Goal: Task Accomplishment & Management: Manage account settings

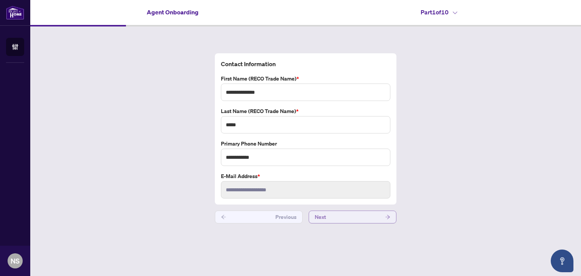
click at [340, 217] on button "Next" at bounding box center [353, 217] width 88 height 13
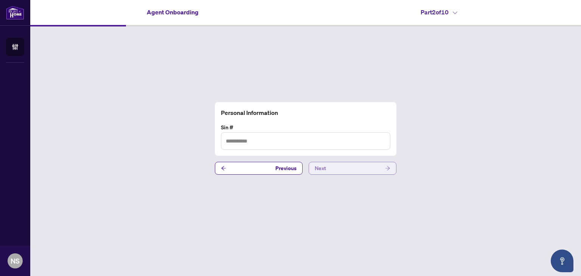
click at [325, 170] on span "Next" at bounding box center [320, 168] width 11 height 12
click at [329, 168] on button "Next" at bounding box center [353, 168] width 88 height 13
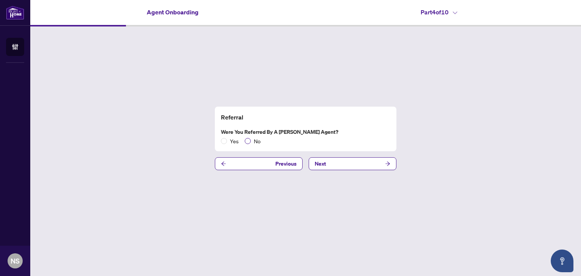
click at [259, 143] on span "No" at bounding box center [257, 141] width 13 height 8
click at [333, 164] on button "Next" at bounding box center [353, 163] width 88 height 13
click at [259, 141] on span "No" at bounding box center [257, 141] width 13 height 8
click at [336, 164] on button "Next" at bounding box center [353, 163] width 88 height 13
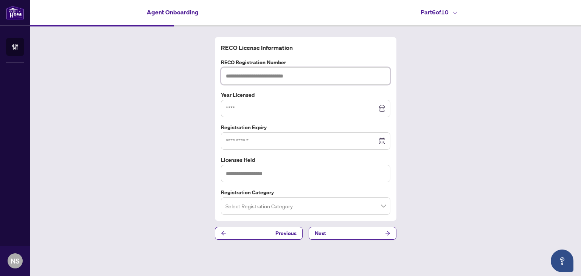
click at [280, 76] on input "text" at bounding box center [305, 75] width 169 height 17
paste input "*******"
type input "*******"
click at [248, 109] on input at bounding box center [301, 108] width 151 height 8
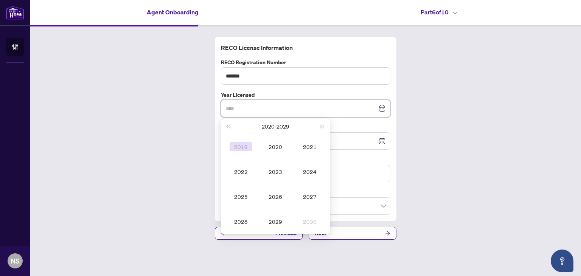
type input "****"
click at [230, 126] on span "Last year (Control + left)" at bounding box center [228, 126] width 4 height 4
type input "****"
click at [280, 172] on div "2013" at bounding box center [275, 171] width 23 height 9
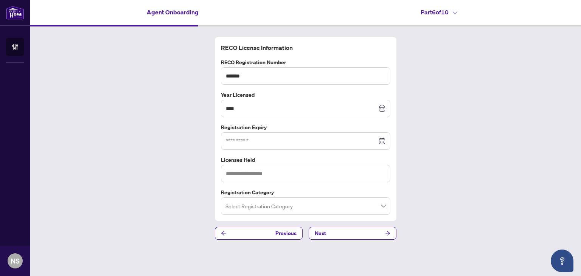
click at [384, 138] on div at bounding box center [306, 141] width 160 height 8
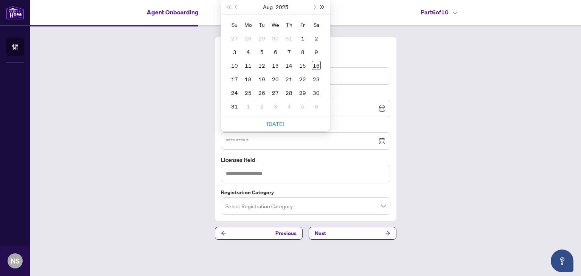
click at [324, 6] on span "Next year (Control + right)" at bounding box center [323, 7] width 4 height 4
type input "**********"
click at [276, 52] on div "11" at bounding box center [275, 51] width 9 height 9
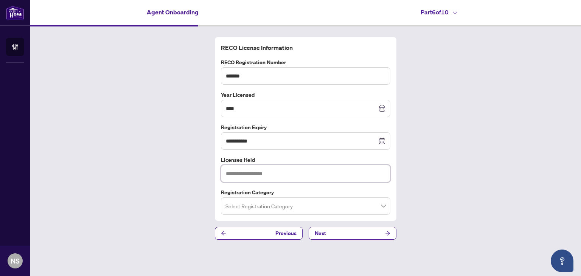
click at [353, 174] on input "text" at bounding box center [305, 173] width 169 height 17
click at [331, 211] on input "search" at bounding box center [302, 207] width 154 height 17
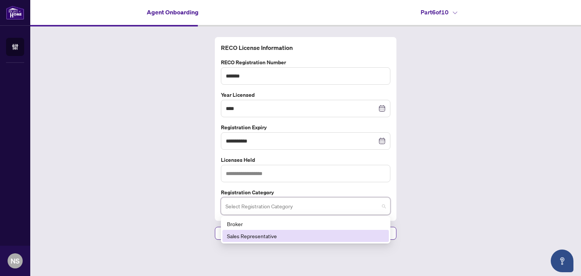
click at [276, 235] on div "Sales Representative" at bounding box center [305, 236] width 157 height 8
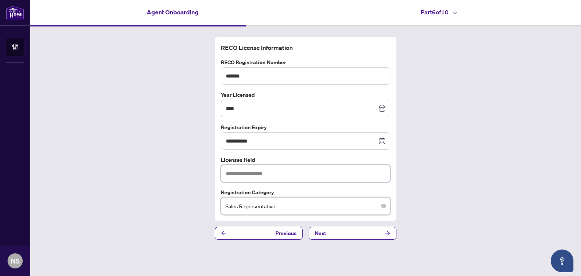
click at [281, 171] on input "text" at bounding box center [305, 173] width 169 height 17
click at [349, 232] on button "Next" at bounding box center [353, 233] width 88 height 13
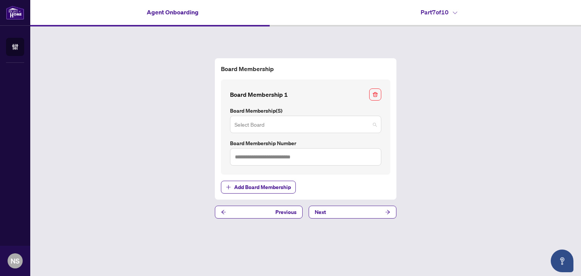
click at [375, 127] on span at bounding box center [306, 124] width 142 height 14
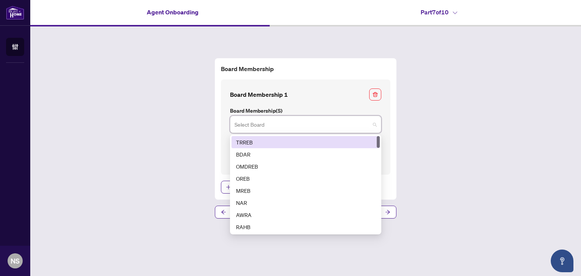
click at [294, 143] on div "TRREB" at bounding box center [305, 142] width 139 height 8
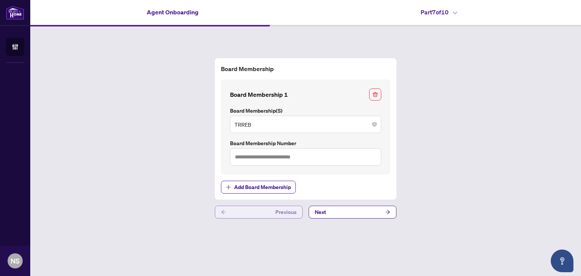
click at [272, 209] on button "Previous" at bounding box center [259, 212] width 88 height 13
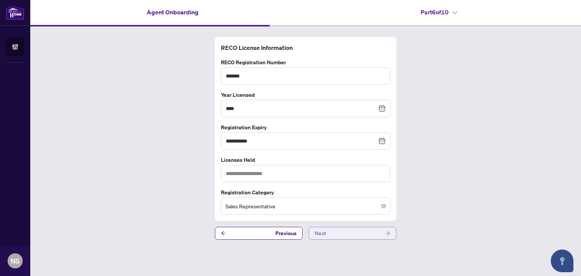
click at [326, 232] on button "Next" at bounding box center [353, 233] width 88 height 13
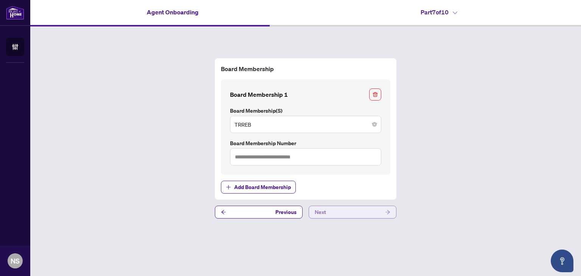
click at [335, 214] on button "Next" at bounding box center [353, 212] width 88 height 13
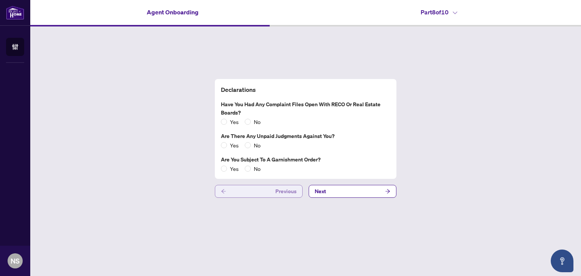
click at [277, 189] on button "Previous" at bounding box center [259, 191] width 88 height 13
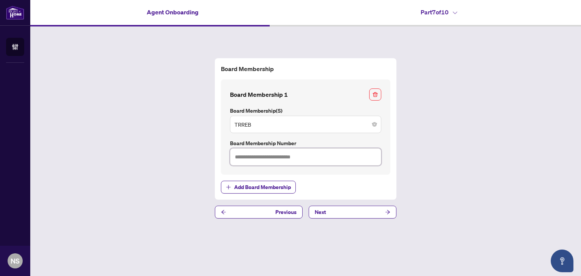
click at [256, 153] on input "text" at bounding box center [305, 156] width 151 height 17
type input "*******"
click at [342, 214] on button "Next" at bounding box center [353, 212] width 88 height 13
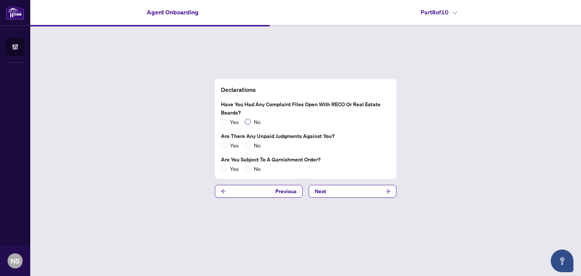
click at [260, 123] on span "No" at bounding box center [257, 122] width 13 height 8
click at [256, 148] on span "No" at bounding box center [257, 145] width 13 height 8
click at [252, 168] on span "No" at bounding box center [257, 169] width 13 height 8
click at [346, 189] on button "Next" at bounding box center [353, 191] width 88 height 13
click at [338, 189] on button "Next" at bounding box center [353, 191] width 88 height 13
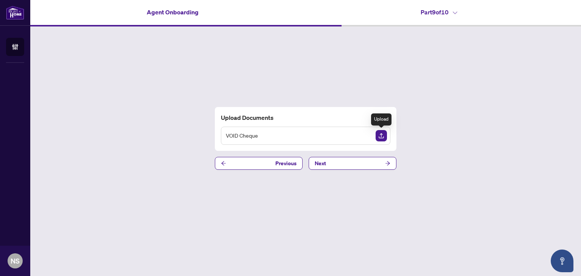
click at [384, 134] on img "Upload Document" at bounding box center [381, 135] width 11 height 11
click at [352, 162] on button "Next" at bounding box center [353, 163] width 88 height 13
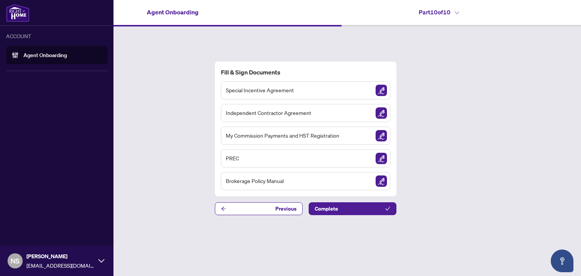
click at [100, 260] on icon at bounding box center [101, 261] width 6 height 6
click at [98, 259] on icon at bounding box center [101, 261] width 6 height 6
click at [32, 231] on span "Logout" at bounding box center [30, 232] width 17 height 12
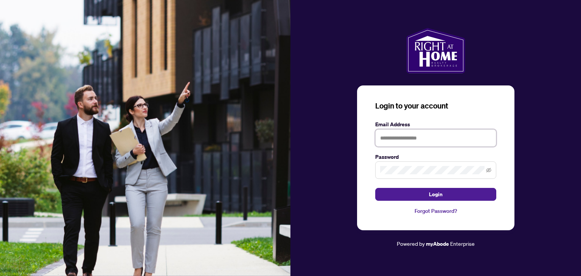
type input "**********"
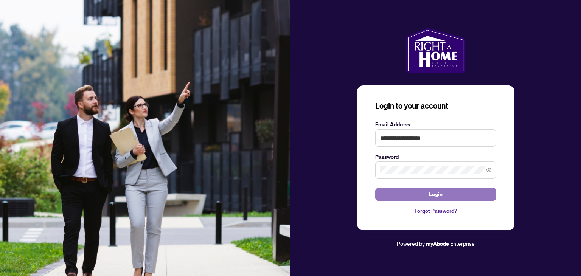
click at [413, 197] on button "Login" at bounding box center [435, 194] width 121 height 13
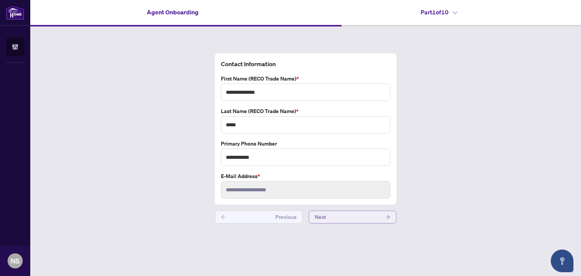
click at [343, 217] on button "Next" at bounding box center [353, 217] width 88 height 13
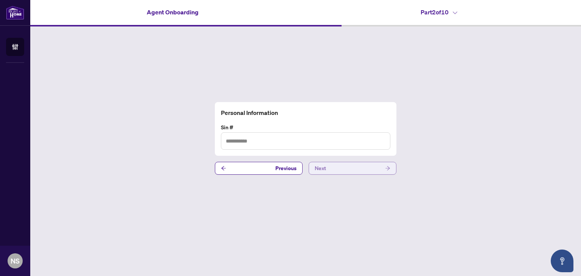
click at [346, 168] on button "Next" at bounding box center [353, 168] width 88 height 13
click at [339, 170] on button "Next" at bounding box center [353, 168] width 88 height 13
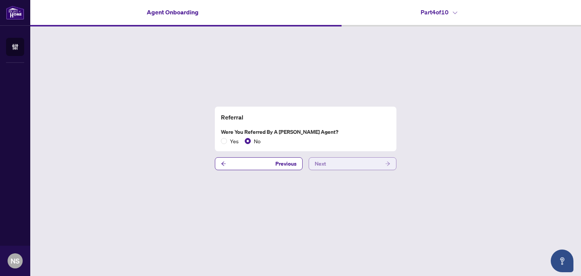
click at [342, 165] on button "Next" at bounding box center [353, 163] width 88 height 13
click at [343, 165] on button "Next" at bounding box center [353, 163] width 88 height 13
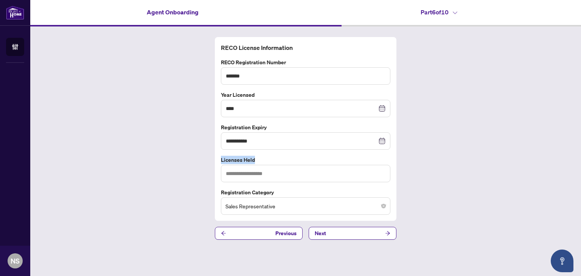
copy label "Licenses Held"
drag, startPoint x: 221, startPoint y: 159, endPoint x: 262, endPoint y: 161, distance: 40.5
click at [262, 161] on label "Licenses Held" at bounding box center [305, 160] width 169 height 8
drag, startPoint x: 300, startPoint y: 49, endPoint x: 215, endPoint y: 52, distance: 85.5
click at [219, 50] on div "RECO License Information" at bounding box center [305, 47] width 175 height 9
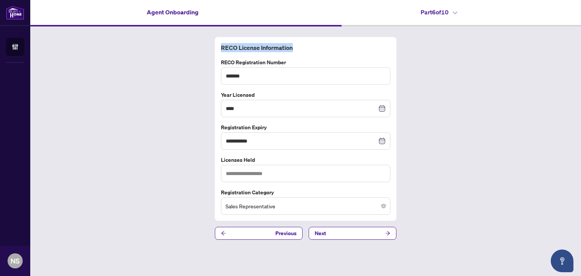
copy h4 "RECO License Information"
click at [330, 233] on button "Next" at bounding box center [353, 233] width 88 height 13
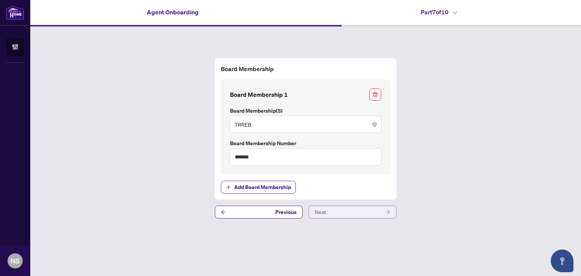
click at [333, 212] on button "Next" at bounding box center [353, 212] width 88 height 13
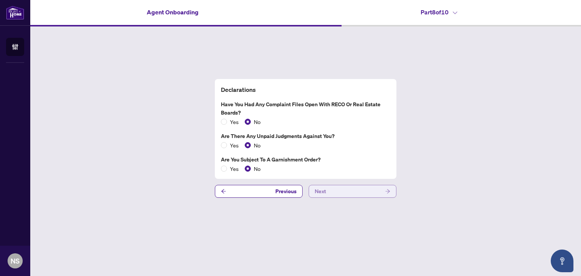
click at [331, 192] on button "Next" at bounding box center [353, 191] width 88 height 13
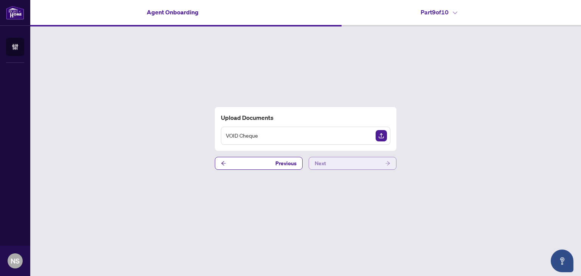
click at [329, 163] on button "Next" at bounding box center [353, 163] width 88 height 13
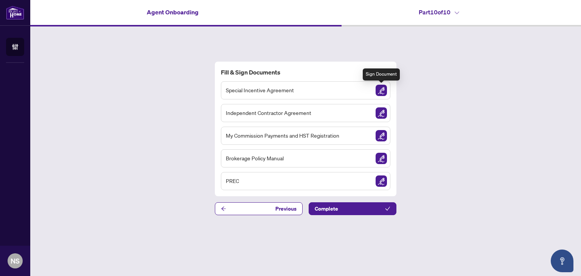
click at [383, 93] on img "Sign Document" at bounding box center [381, 90] width 11 height 11
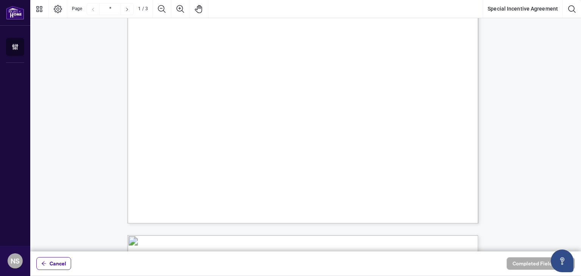
scroll to position [260, 0]
drag, startPoint x: 350, startPoint y: 141, endPoint x: 179, endPoint y: 132, distance: 171.2
click at [472, 53] on div "Right at Home Realty, Brokerage [STREET_ADDRESS][PERSON_NAME] 416.345.6789 [DOM…" at bounding box center [393, 110] width 532 height 688
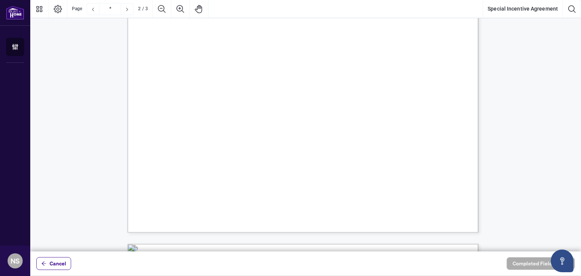
scroll to position [486, 0]
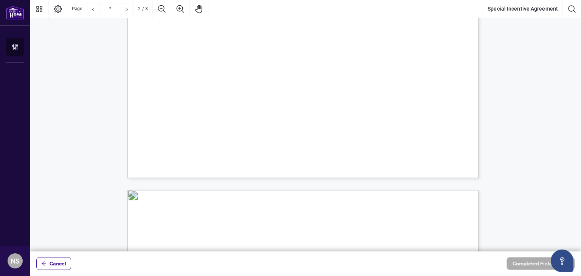
type input "*"
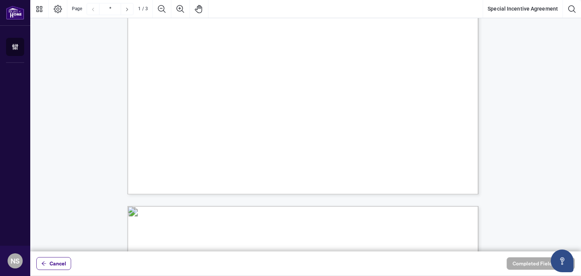
scroll to position [297, 0]
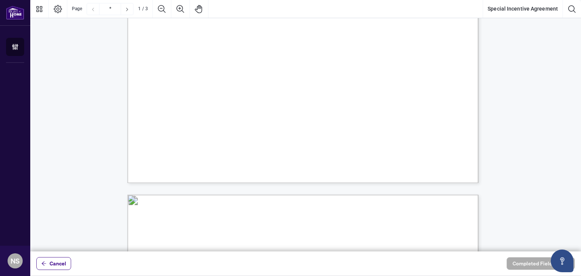
drag, startPoint x: 266, startPoint y: 125, endPoint x: 158, endPoint y: 119, distance: 108.7
click at [158, 119] on div "Right at Home Realty, Brokerage [STREET_ADDRESS][PERSON_NAME] 416.345.6789 [DOM…" at bounding box center [393, 73] width 532 height 688
click at [254, 1] on div "Page * 1 / 3 Special Incentive Agreement" at bounding box center [305, 9] width 551 height 18
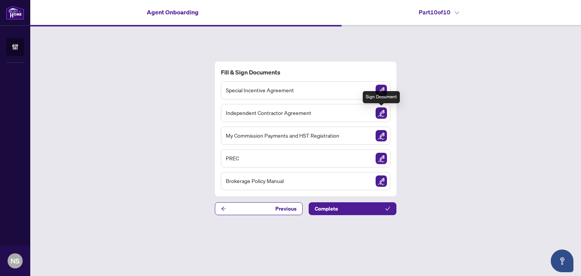
click at [380, 114] on img "Sign Document" at bounding box center [381, 112] width 11 height 11
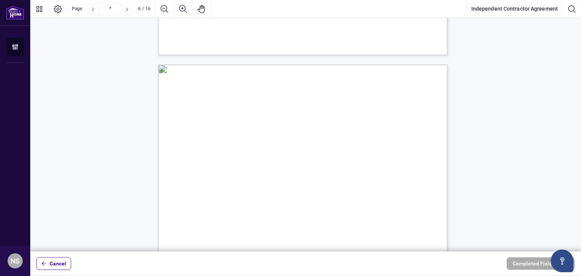
scroll to position [2005, 0]
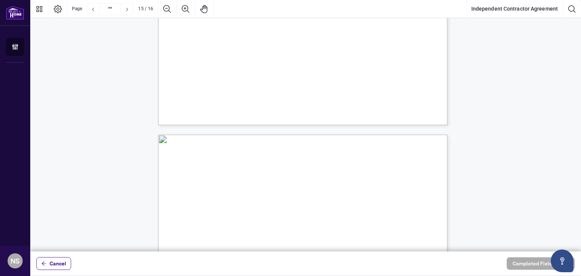
type input "**"
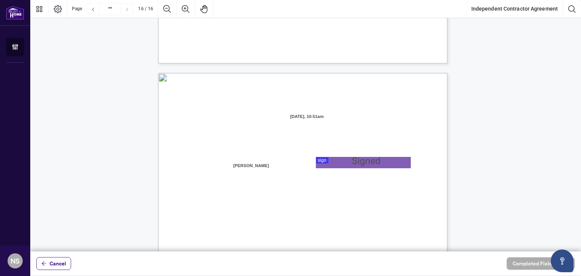
scroll to position [5915, 0]
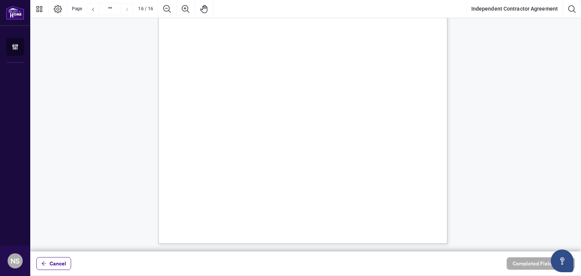
drag, startPoint x: 13, startPoint y: 0, endPoint x: 95, endPoint y: 71, distance: 108.9
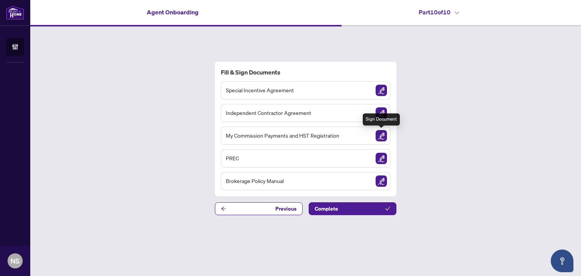
click at [384, 137] on img "Sign Document" at bounding box center [381, 135] width 11 height 11
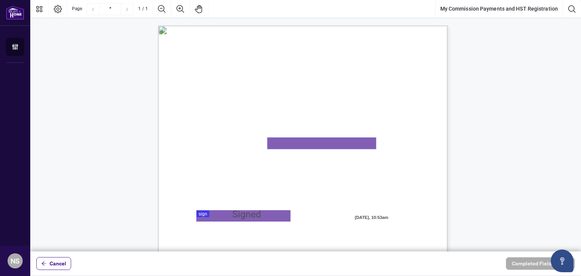
drag, startPoint x: 351, startPoint y: 144, endPoint x: 273, endPoint y: 143, distance: 77.9
click at [273, 143] on textarea "01K2N82W0617PR3KA8X9DYAB9F" at bounding box center [321, 143] width 109 height 11
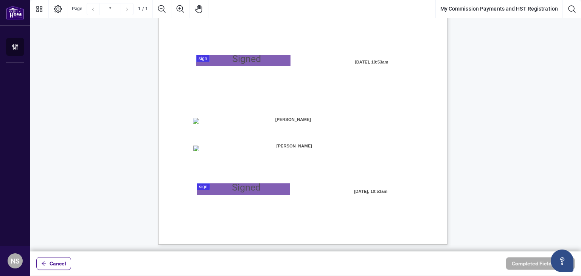
scroll to position [156, 0]
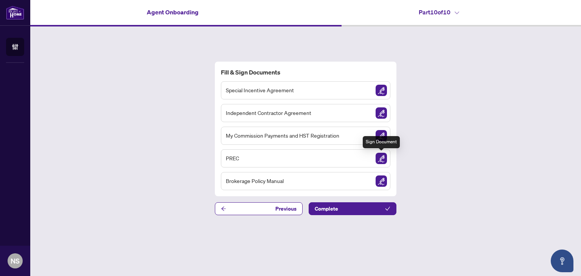
click at [382, 158] on img "Sign Document" at bounding box center [381, 158] width 11 height 11
click at [379, 160] on img "Sign Document" at bounding box center [381, 158] width 11 height 11
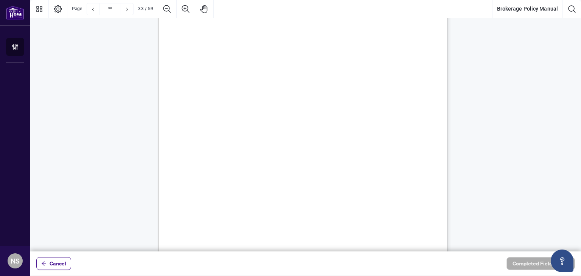
scroll to position [12217, 0]
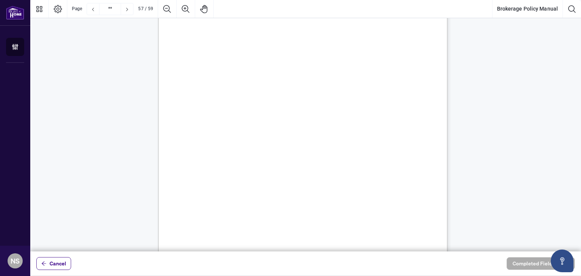
scroll to position [21521, 0]
drag, startPoint x: 196, startPoint y: 73, endPoint x: 356, endPoint y: 222, distance: 219.5
click at [356, 3] on p "56 Schedule B Administrative Compliance Fees (All fees are subject to HST) The …" at bounding box center [339, 3] width 362 height 0
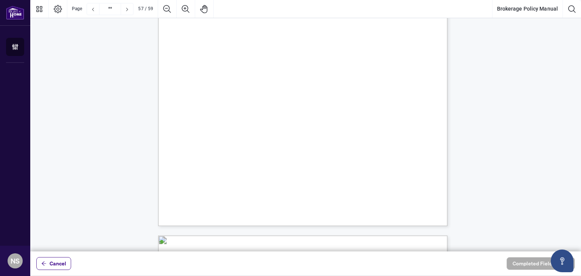
click at [382, 185] on span "$500.00 per occurrence." at bounding box center [357, 183] width 50 height 6
click at [183, 117] on div "56 Schedule B Administrative Compliance Fees (All fees are subject to HST) The …" at bounding box center [339, 86] width 362 height 468
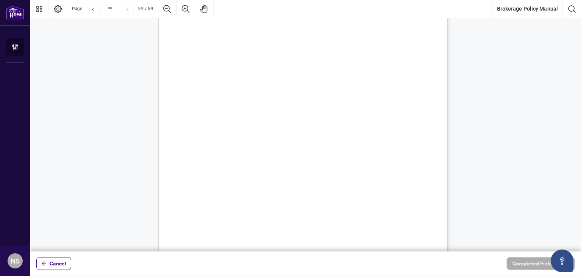
scroll to position [22271, 0]
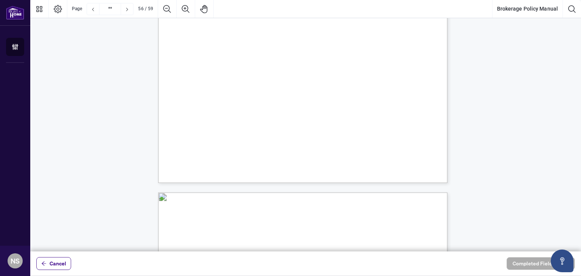
type input "**"
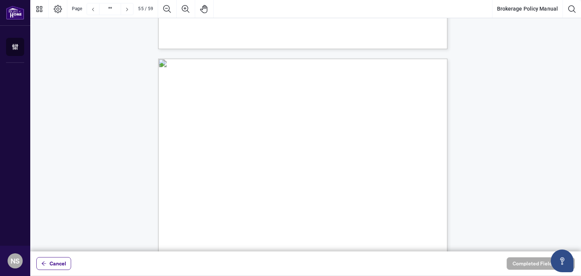
scroll to position [20645, 0]
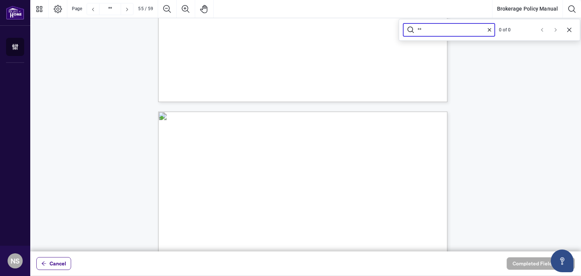
type input "***"
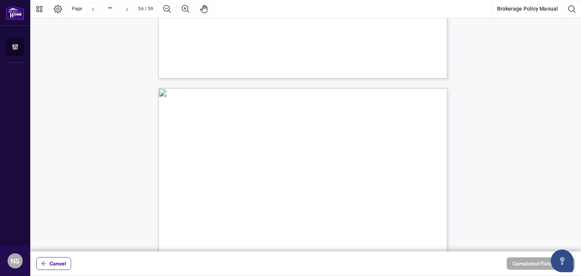
scroll to position [21055, 0]
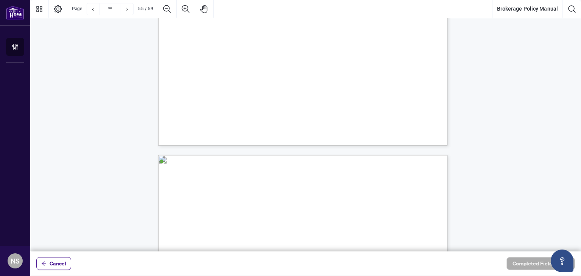
type input "**"
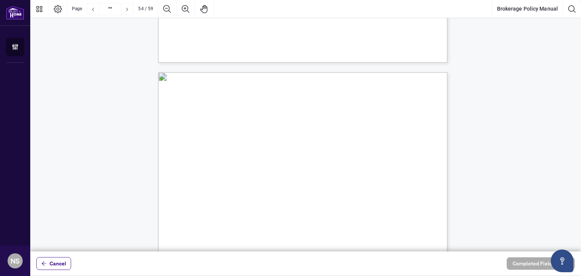
scroll to position [20299, 0]
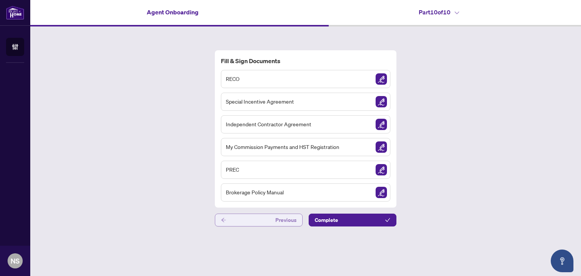
click at [258, 217] on button "Previous" at bounding box center [259, 220] width 88 height 13
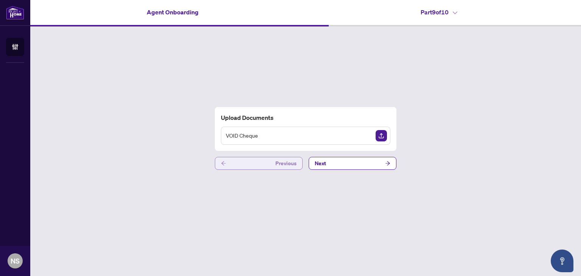
click at [256, 161] on button "Previous" at bounding box center [259, 163] width 88 height 13
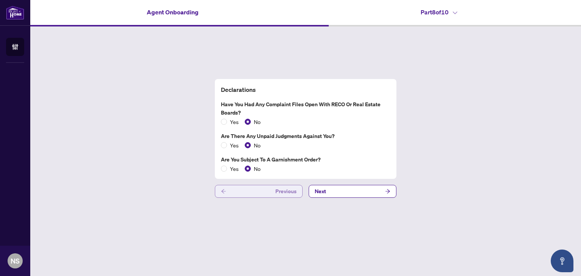
click at [252, 185] on button "Previous" at bounding box center [259, 191] width 88 height 13
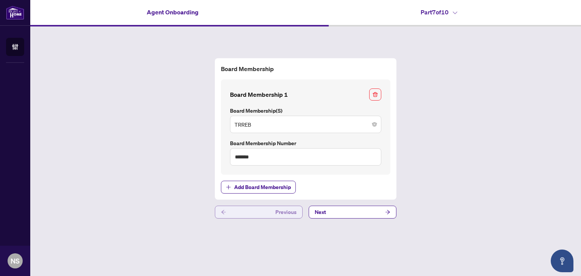
click at [251, 209] on button "Previous" at bounding box center [259, 212] width 88 height 13
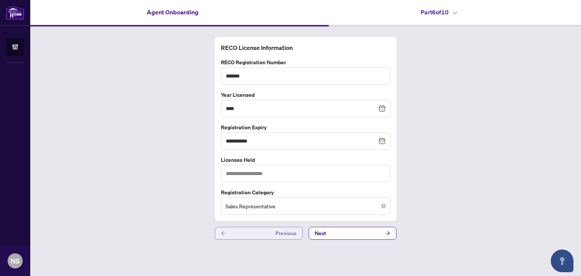
click at [256, 233] on button "Previous" at bounding box center [259, 233] width 88 height 13
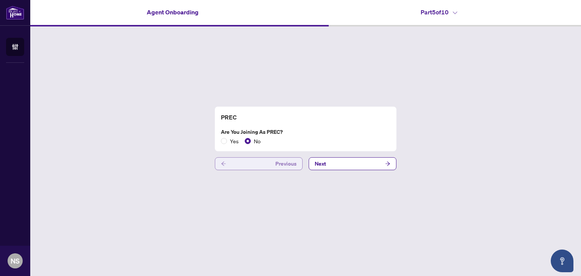
click at [254, 168] on button "Previous" at bounding box center [259, 163] width 88 height 13
click at [253, 168] on button "Previous" at bounding box center [259, 163] width 88 height 13
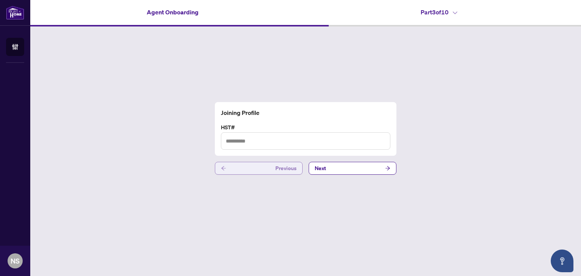
click at [253, 168] on button "Previous" at bounding box center [259, 168] width 88 height 13
click at [321, 170] on span "Next" at bounding box center [320, 168] width 11 height 12
click at [244, 143] on input "text" at bounding box center [305, 140] width 169 height 17
paste input "**********"
paste input "******"
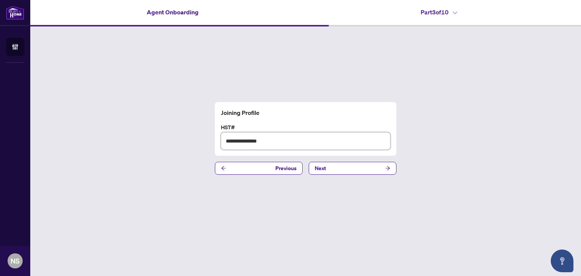
drag, startPoint x: 253, startPoint y: 140, endPoint x: 225, endPoint y: 141, distance: 27.6
click at [225, 141] on input "**********" at bounding box center [305, 140] width 169 height 17
type input "**********"
click at [323, 171] on span "Next" at bounding box center [320, 168] width 11 height 12
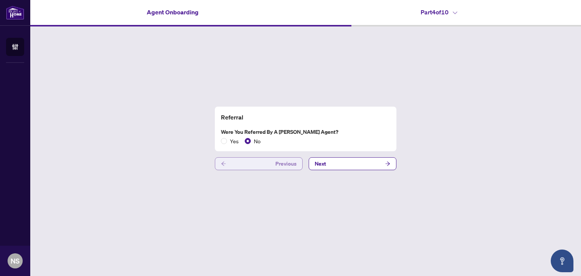
click at [244, 162] on button "Previous" at bounding box center [259, 163] width 88 height 13
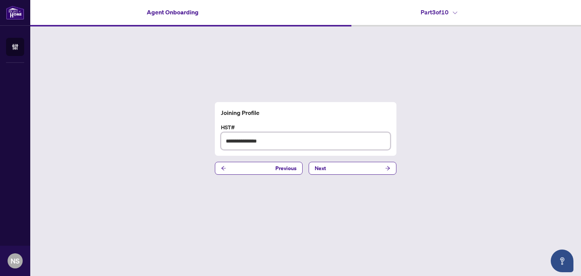
drag, startPoint x: 278, startPoint y: 142, endPoint x: 205, endPoint y: 141, distance: 73.8
click at [205, 141] on div "**********" at bounding box center [305, 138] width 551 height 224
paste input "*"
type input "**********"
click at [357, 169] on button "Next" at bounding box center [353, 168] width 88 height 13
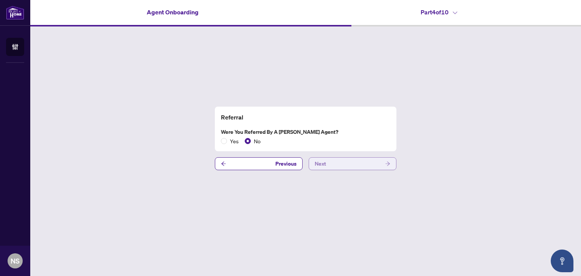
click at [338, 163] on button "Next" at bounding box center [353, 163] width 88 height 13
click at [339, 164] on button "Next" at bounding box center [353, 163] width 88 height 13
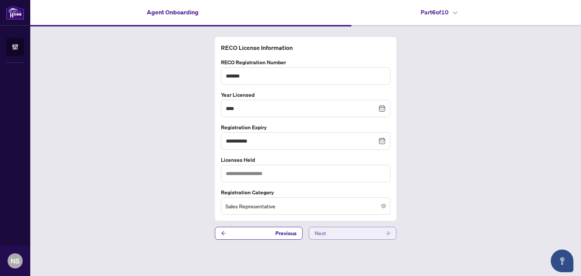
click at [345, 233] on button "Next" at bounding box center [353, 233] width 88 height 13
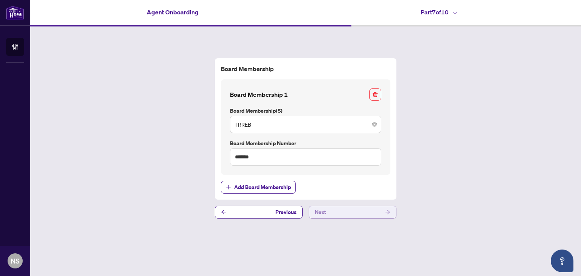
click at [342, 211] on button "Next" at bounding box center [353, 212] width 88 height 13
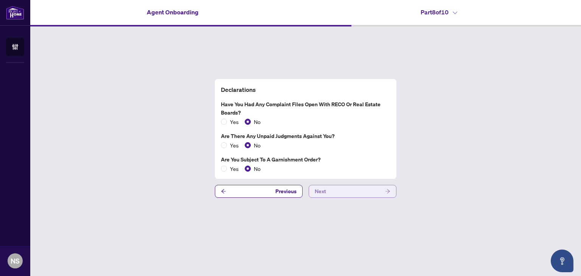
click at [331, 194] on button "Next" at bounding box center [353, 191] width 88 height 13
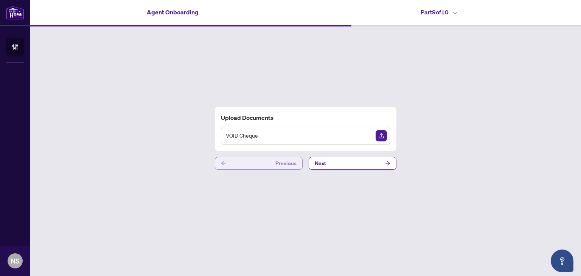
click at [245, 163] on button "Previous" at bounding box center [259, 163] width 88 height 13
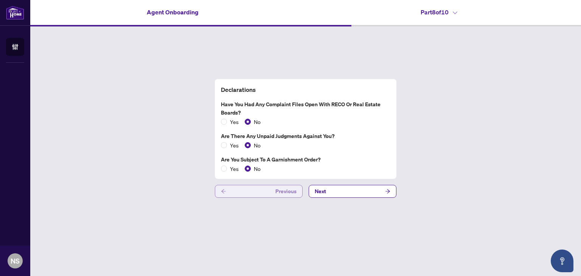
click at [245, 192] on button "Previous" at bounding box center [259, 191] width 88 height 13
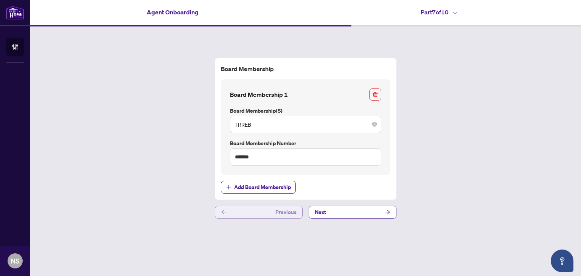
click at [255, 215] on button "Previous" at bounding box center [259, 212] width 88 height 13
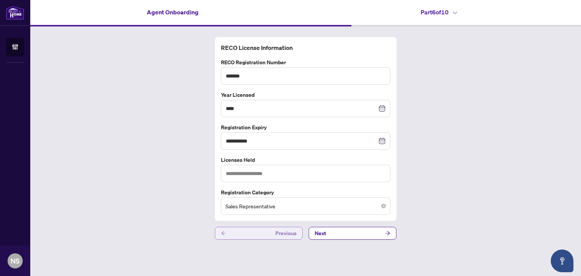
click at [242, 229] on button "Previous" at bounding box center [259, 233] width 88 height 13
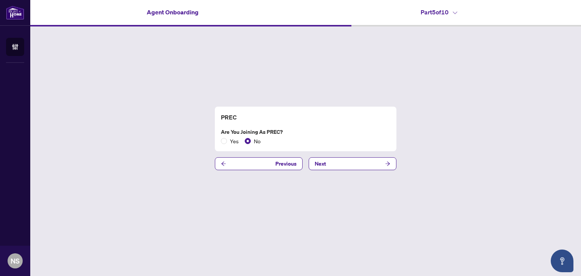
click at [245, 170] on div "PREC Are you joining as PREC? Yes No Previous Next" at bounding box center [305, 138] width 551 height 224
click at [247, 166] on button "Previous" at bounding box center [259, 163] width 88 height 13
click at [239, 160] on button "Previous" at bounding box center [259, 163] width 88 height 13
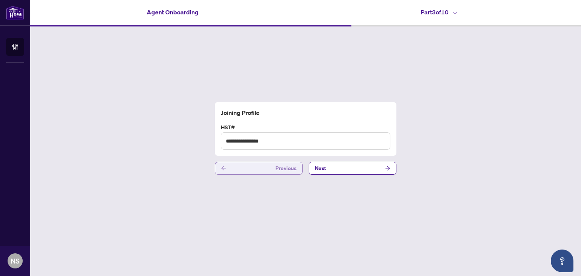
click at [240, 165] on button "Previous" at bounding box center [259, 168] width 88 height 13
click at [239, 166] on button "Previous" at bounding box center [259, 168] width 88 height 13
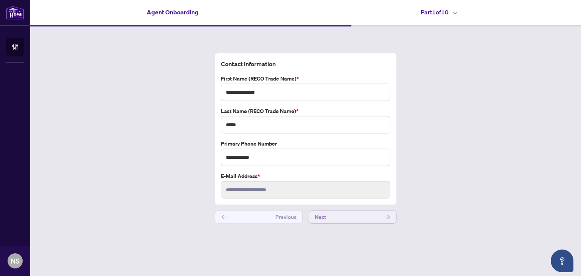
click at [338, 216] on button "Next" at bounding box center [353, 217] width 88 height 13
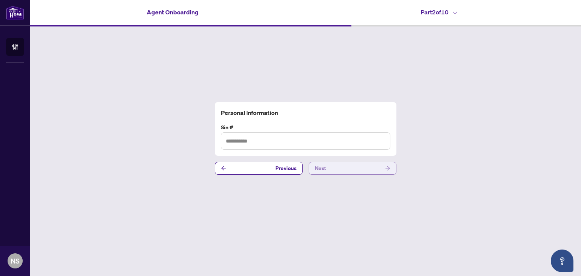
click at [337, 171] on button "Next" at bounding box center [353, 168] width 88 height 13
click at [339, 168] on button "Next" at bounding box center [353, 168] width 88 height 13
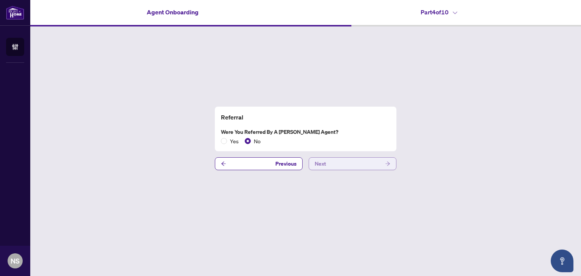
click at [340, 167] on button "Next" at bounding box center [353, 163] width 88 height 13
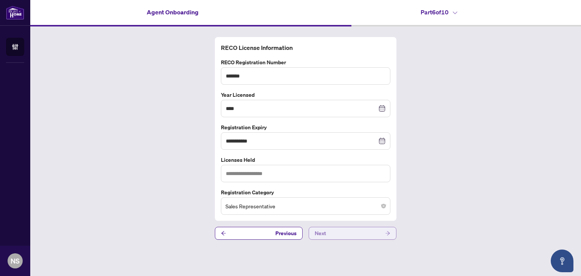
click at [347, 234] on button "Next" at bounding box center [353, 233] width 88 height 13
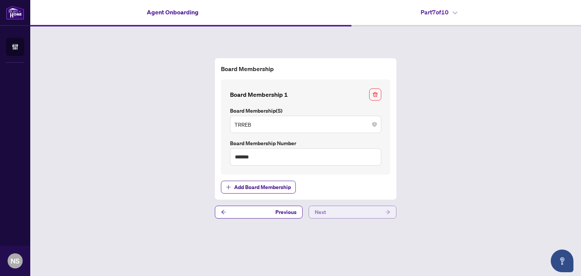
click at [353, 214] on button "Next" at bounding box center [353, 212] width 88 height 13
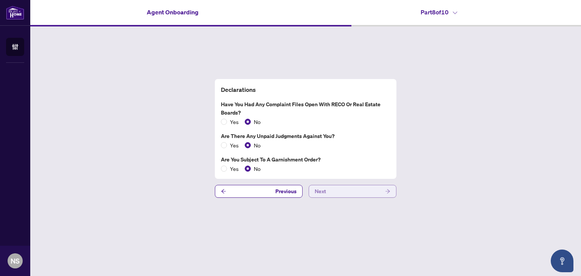
click at [354, 194] on button "Next" at bounding box center [353, 191] width 88 height 13
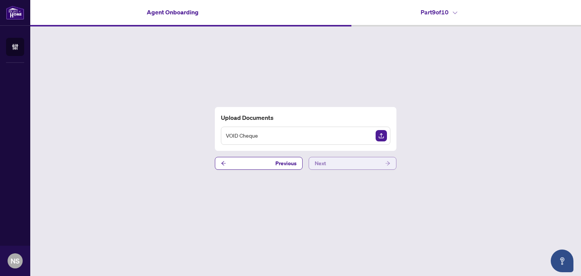
click at [351, 164] on button "Next" at bounding box center [353, 163] width 88 height 13
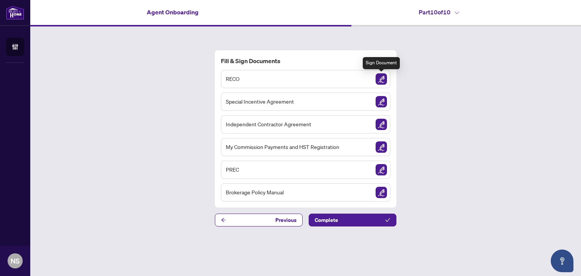
click at [380, 81] on img "Sign Document" at bounding box center [381, 78] width 11 height 11
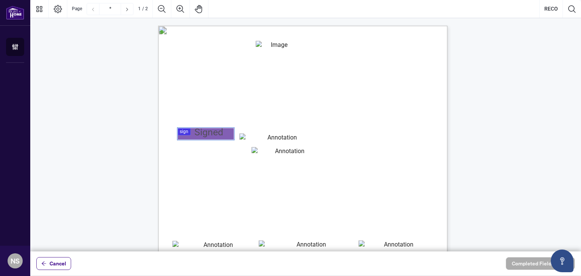
click at [203, 133] on div at bounding box center [305, 126] width 551 height 252
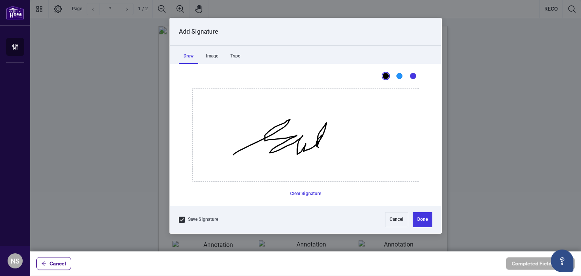
drag, startPoint x: 233, startPoint y: 155, endPoint x: 318, endPoint y: 147, distance: 85.4
click at [318, 147] on icon "Drawing canvas" at bounding box center [306, 135] width 226 height 93
click at [422, 219] on button "Done" at bounding box center [423, 219] width 20 height 15
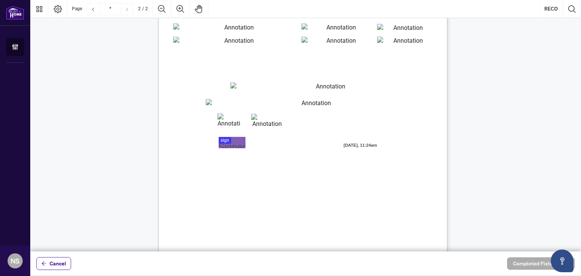
scroll to position [523, 0]
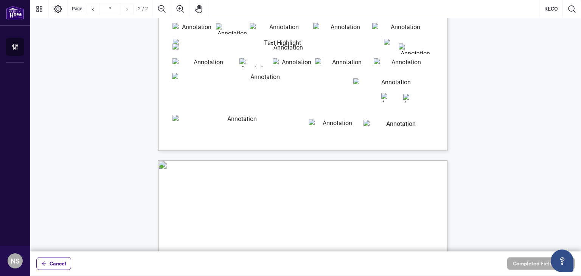
type input "*"
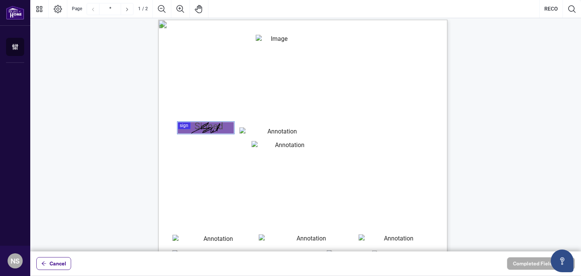
scroll to position [0, 0]
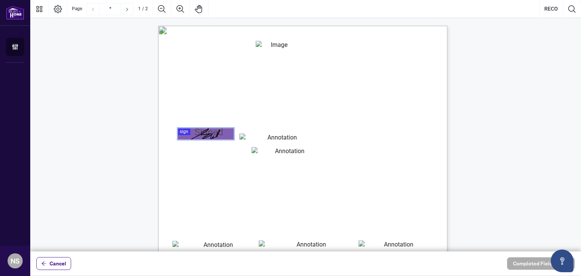
click at [257, 156] on input "reco_registration_number" at bounding box center [287, 153] width 70 height 13
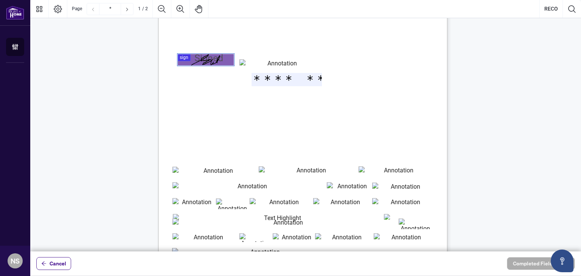
scroll to position [76, 0]
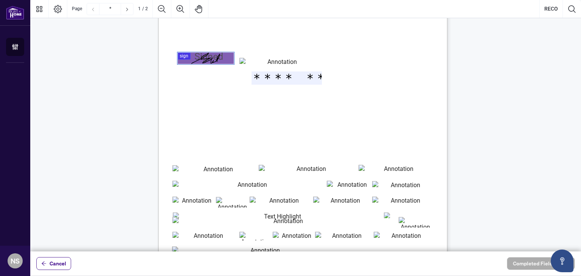
type input "*******"
click at [208, 171] on input "legal_surname" at bounding box center [214, 170] width 85 height 11
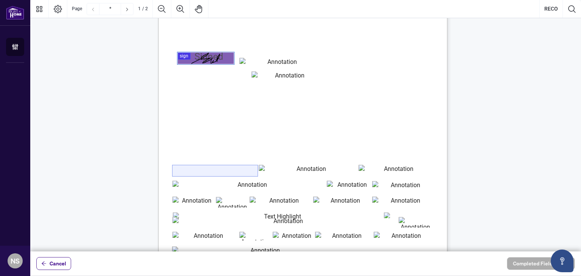
click at [197, 174] on input "legal_surname" at bounding box center [214, 170] width 85 height 11
type input "*****"
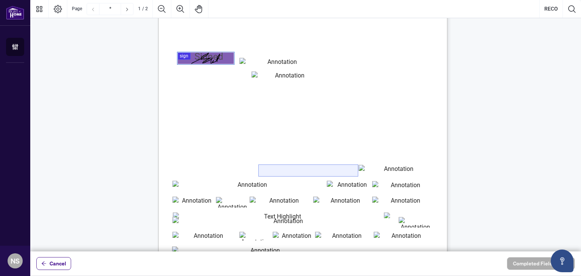
click at [275, 171] on input "legal_first_name" at bounding box center [308, 170] width 99 height 11
type input "**********"
click at [242, 188] on input "mailing_address" at bounding box center [248, 186] width 153 height 11
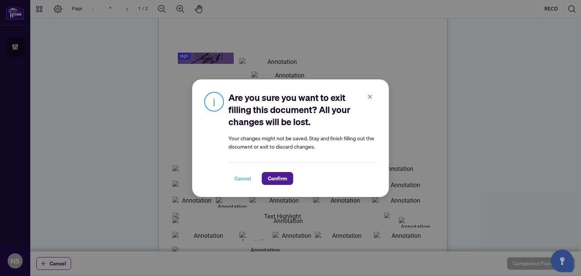
click at [241, 177] on span "Cancel" at bounding box center [243, 178] width 17 height 12
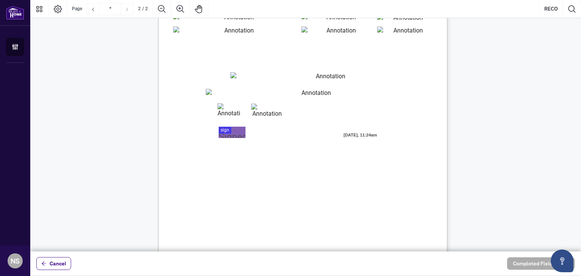
scroll to position [540, 0]
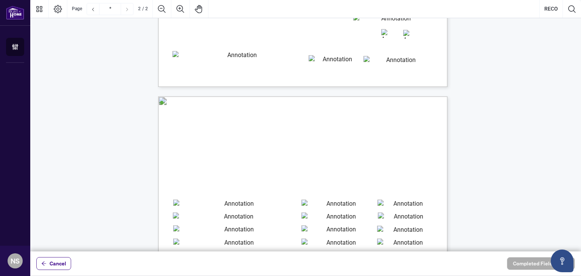
type input "*"
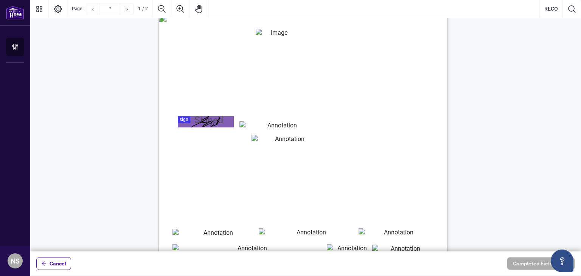
scroll to position [0, 0]
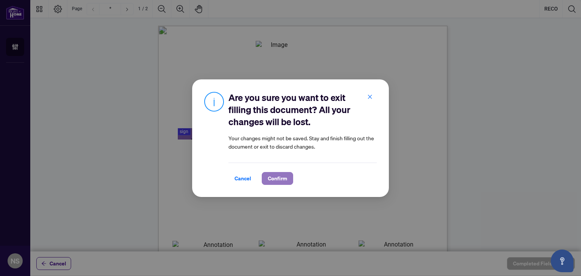
click at [274, 179] on span "Confirm" at bounding box center [277, 178] width 19 height 12
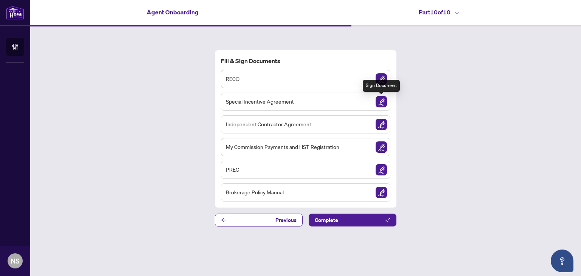
click at [381, 103] on img "Sign Document" at bounding box center [381, 101] width 11 height 11
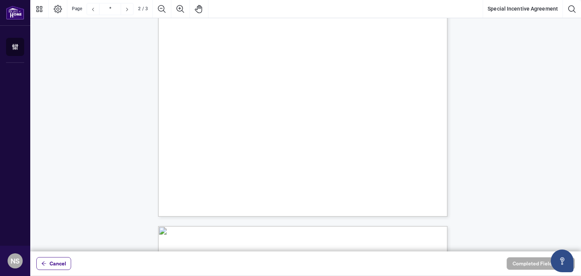
scroll to position [794, 0]
type input "*"
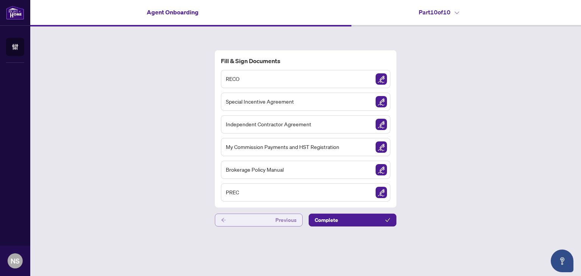
click at [252, 220] on button "Previous" at bounding box center [259, 220] width 88 height 13
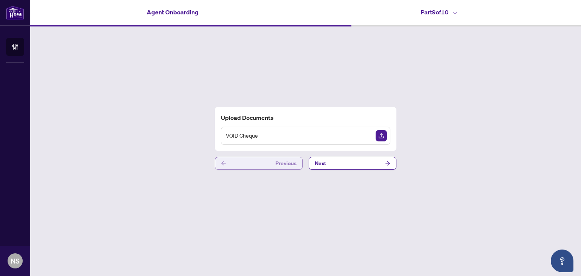
click at [251, 167] on button "Previous" at bounding box center [259, 163] width 88 height 13
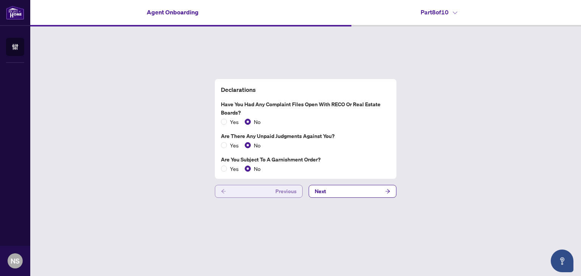
click at [250, 188] on button "Previous" at bounding box center [259, 191] width 88 height 13
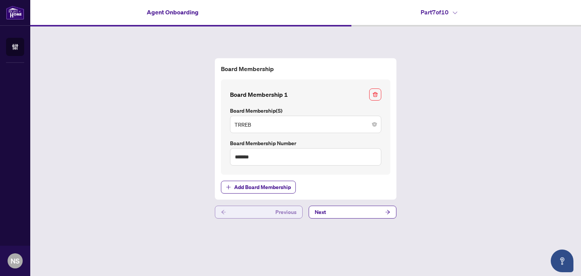
click at [252, 210] on button "Previous" at bounding box center [259, 212] width 88 height 13
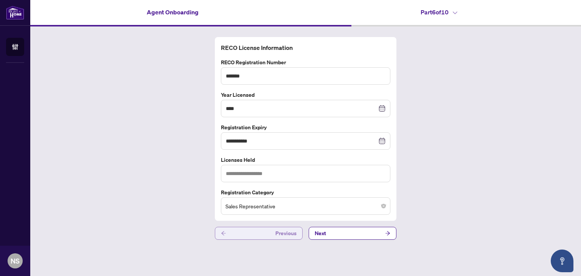
click at [245, 231] on button "Previous" at bounding box center [259, 233] width 88 height 13
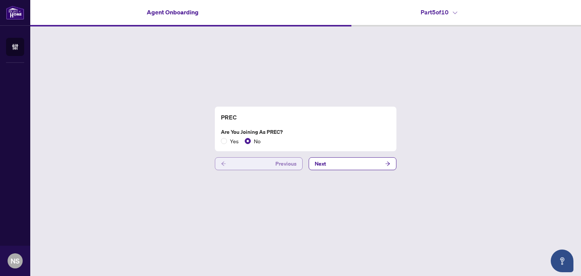
click at [251, 161] on button "Previous" at bounding box center [259, 163] width 88 height 13
click at [251, 164] on button "Previous" at bounding box center [259, 163] width 88 height 13
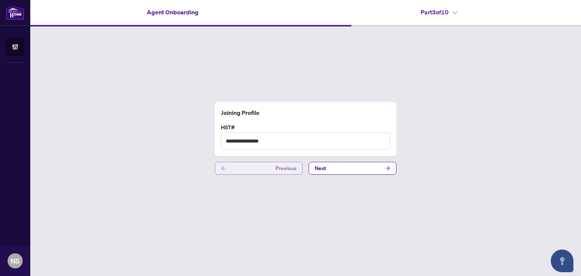
click at [248, 168] on button "Previous" at bounding box center [259, 168] width 88 height 13
click at [250, 139] on input "text" at bounding box center [305, 140] width 169 height 17
type input "*********"
click at [350, 171] on button "Next" at bounding box center [353, 168] width 88 height 13
click at [349, 169] on button "Next" at bounding box center [353, 168] width 88 height 13
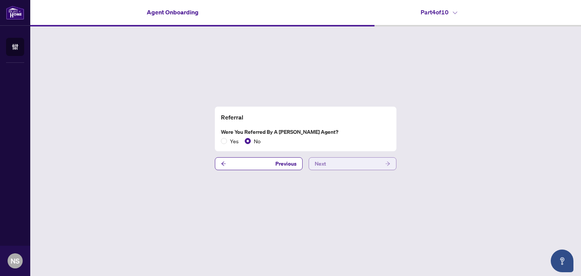
click at [349, 166] on button "Next" at bounding box center [353, 163] width 88 height 13
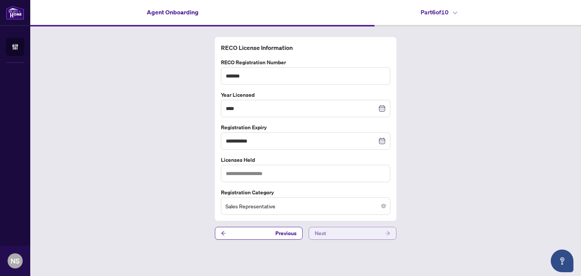
click at [336, 234] on button "Next" at bounding box center [353, 233] width 88 height 13
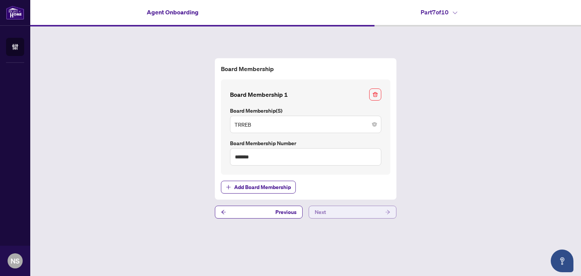
click at [335, 210] on button "Next" at bounding box center [353, 212] width 88 height 13
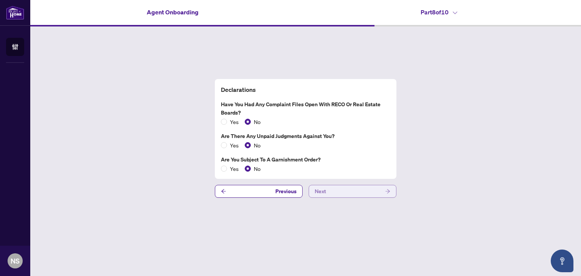
click at [335, 193] on button "Next" at bounding box center [353, 191] width 88 height 13
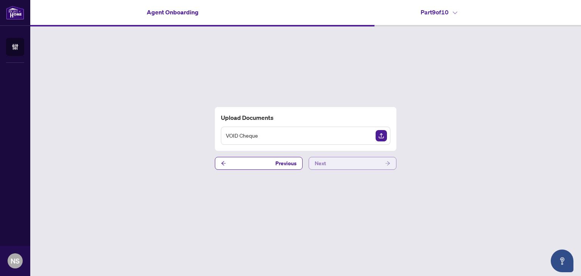
click at [336, 165] on button "Next" at bounding box center [353, 163] width 88 height 13
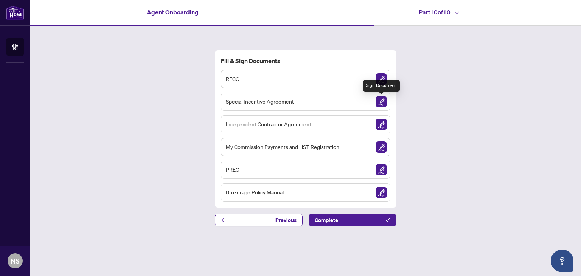
click at [384, 100] on img "Sign Document" at bounding box center [381, 101] width 11 height 11
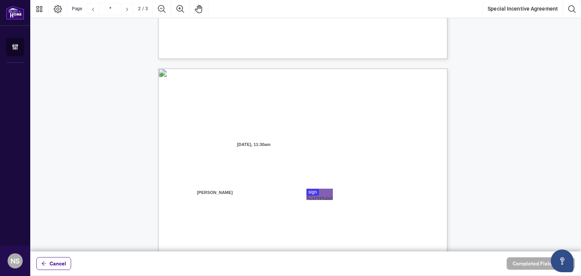
type input "*"
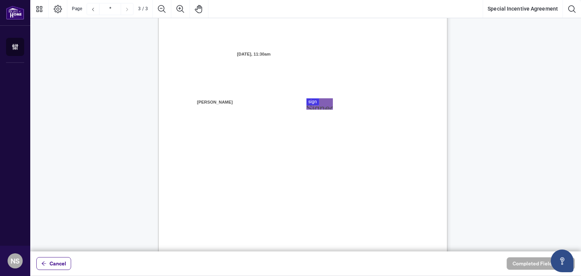
scroll to position [773, 0]
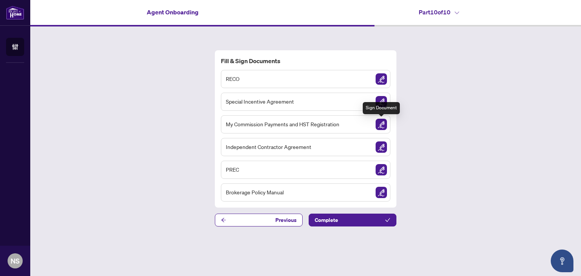
click at [384, 125] on img "Sign Document" at bounding box center [381, 124] width 11 height 11
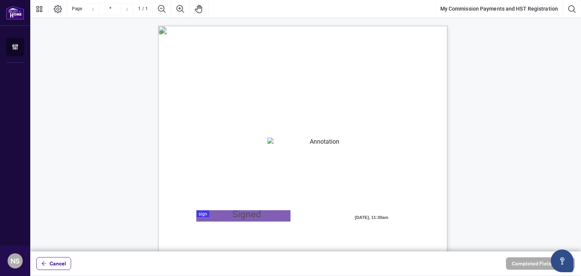
click at [300, 143] on textarea "01K2N82W0617PR3KA8X9DYAB9F" at bounding box center [321, 143] width 109 height 11
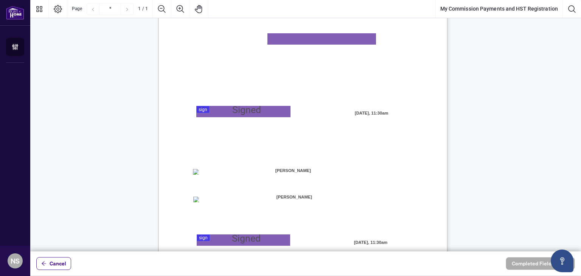
scroll to position [43, 0]
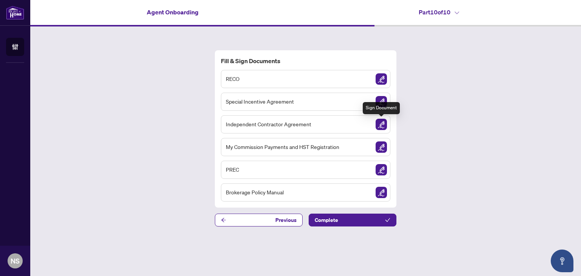
click at [381, 125] on img "Sign Document" at bounding box center [381, 124] width 11 height 11
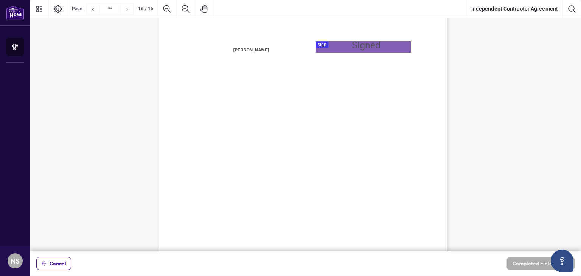
scroll to position [5784, 0]
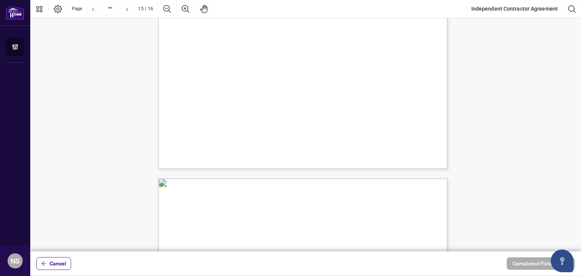
type input "**"
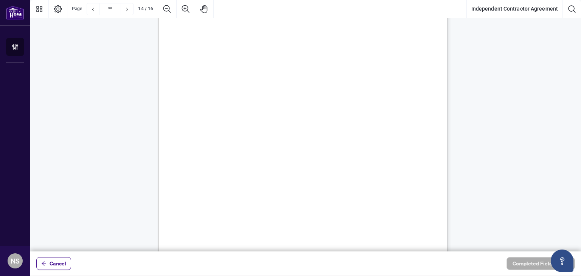
scroll to position [5027, 0]
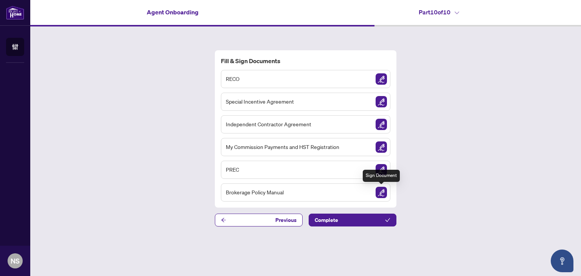
click at [382, 194] on img "Sign Document" at bounding box center [381, 192] width 11 height 11
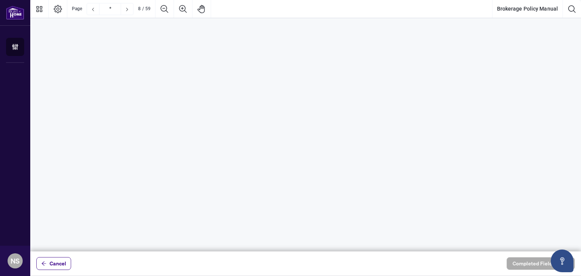
type input "*"
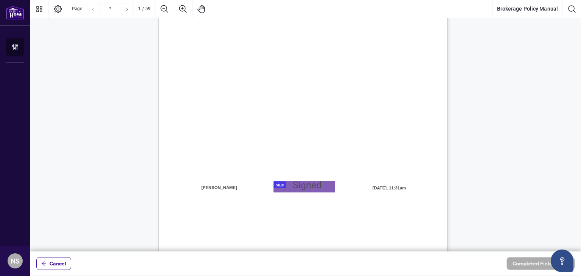
scroll to position [227, 0]
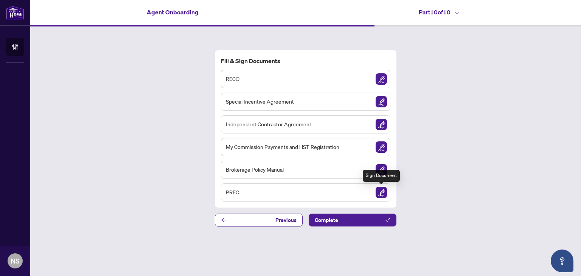
click at [381, 193] on img "Sign Document" at bounding box center [381, 192] width 11 height 11
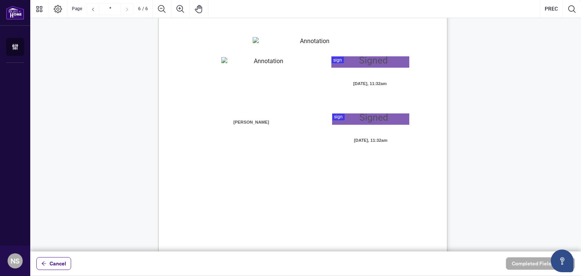
scroll to position [2076, 0]
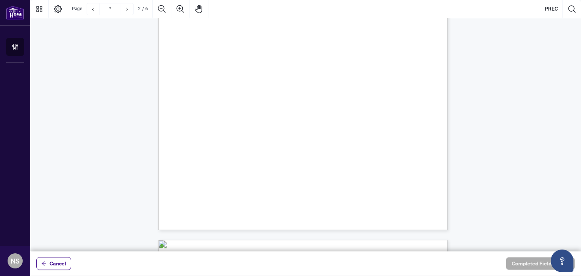
type input "*"
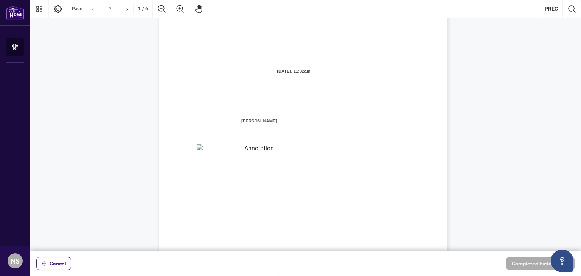
scroll to position [0, 0]
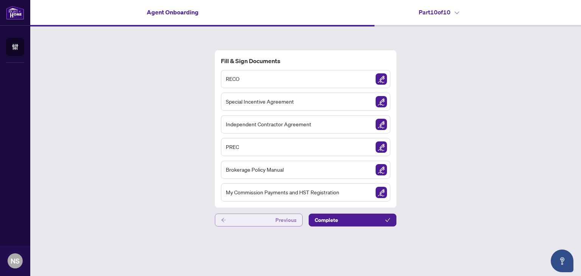
click at [271, 218] on button "Previous" at bounding box center [259, 220] width 88 height 13
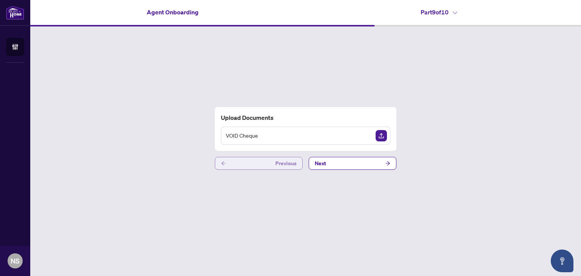
click at [262, 164] on button "Previous" at bounding box center [259, 163] width 88 height 13
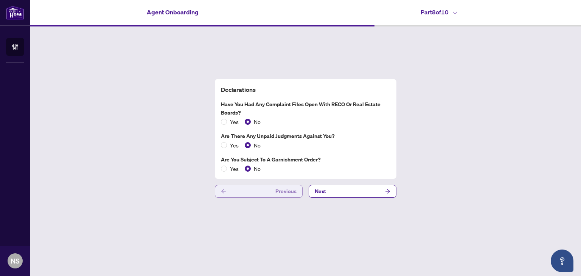
click at [258, 193] on button "Previous" at bounding box center [259, 191] width 88 height 13
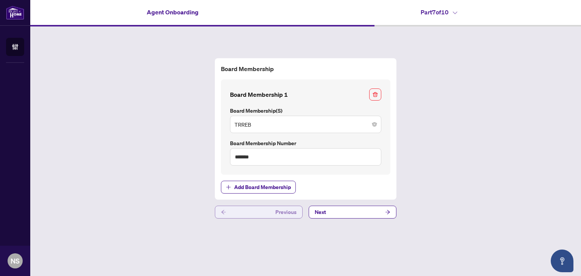
click at [255, 208] on button "Previous" at bounding box center [259, 212] width 88 height 13
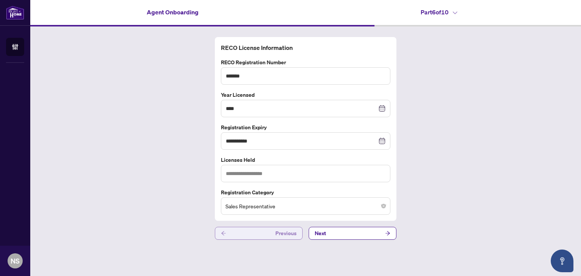
click at [253, 229] on button "Previous" at bounding box center [259, 233] width 88 height 13
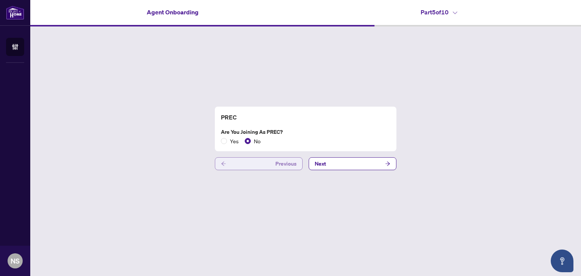
click at [261, 161] on button "Previous" at bounding box center [259, 163] width 88 height 13
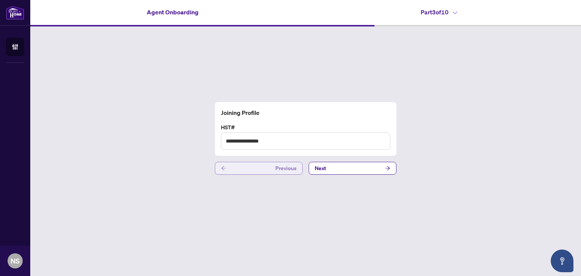
click at [259, 170] on button "Previous" at bounding box center [259, 168] width 88 height 13
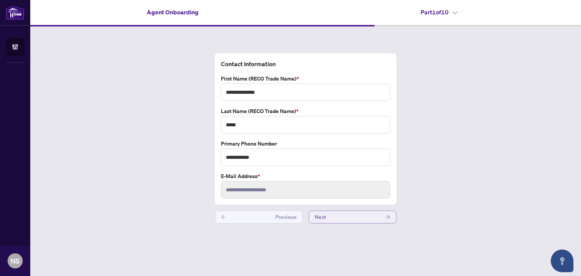
click at [348, 218] on button "Next" at bounding box center [353, 217] width 88 height 13
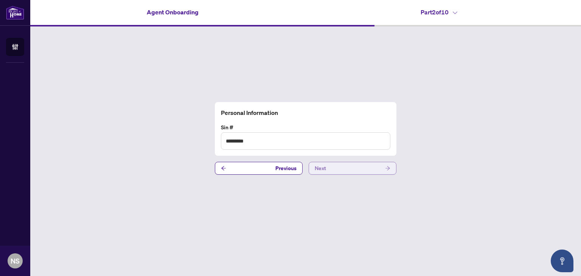
click at [350, 170] on button "Next" at bounding box center [353, 168] width 88 height 13
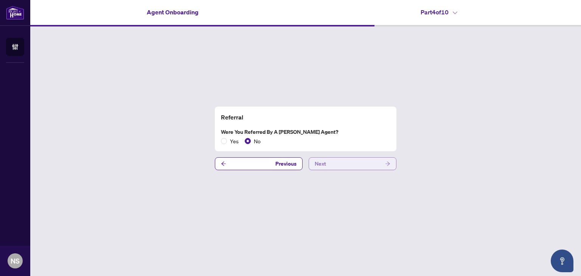
click at [350, 170] on button "Next" at bounding box center [353, 163] width 88 height 13
click at [350, 168] on button "Next" at bounding box center [353, 163] width 88 height 13
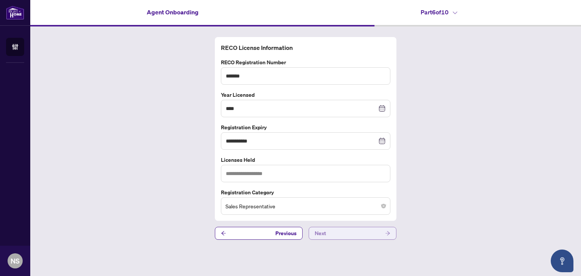
click at [353, 234] on button "Next" at bounding box center [353, 233] width 88 height 13
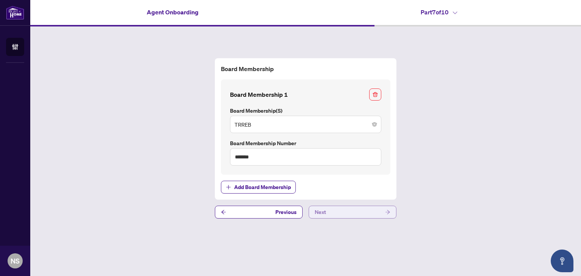
click at [354, 215] on button "Next" at bounding box center [353, 212] width 88 height 13
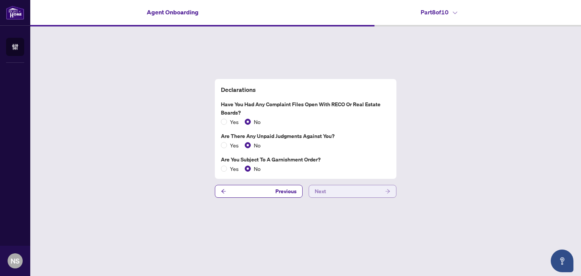
click at [356, 194] on button "Next" at bounding box center [353, 191] width 88 height 13
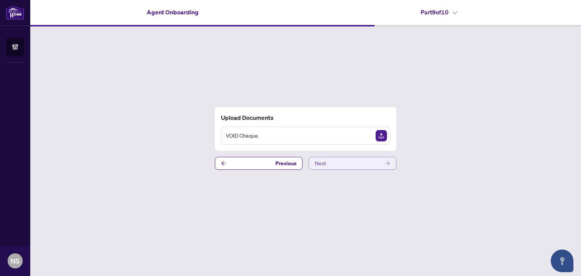
click at [356, 166] on button "Next" at bounding box center [353, 163] width 88 height 13
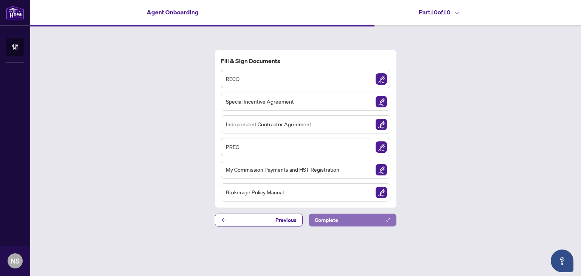
click at [362, 220] on button "Complete" at bounding box center [353, 220] width 88 height 13
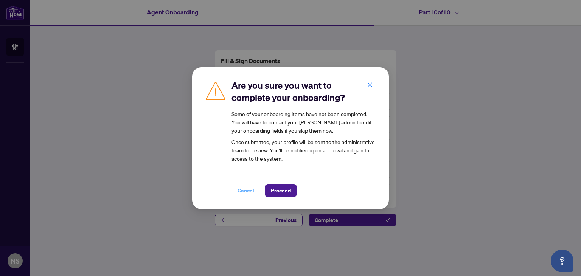
click at [243, 192] on span "Cancel" at bounding box center [246, 191] width 17 height 12
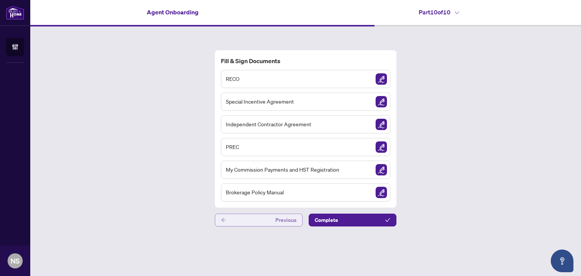
click at [245, 222] on button "Previous" at bounding box center [259, 220] width 88 height 13
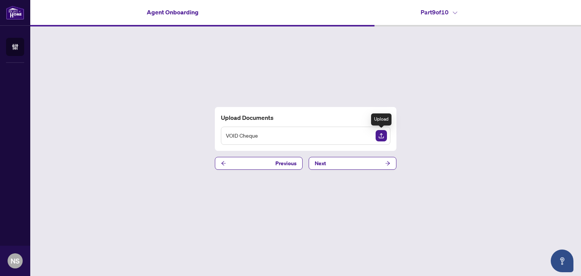
click at [383, 138] on img "Upload Document" at bounding box center [381, 135] width 11 height 11
click at [365, 136] on icon "View Document" at bounding box center [366, 136] width 5 height 5
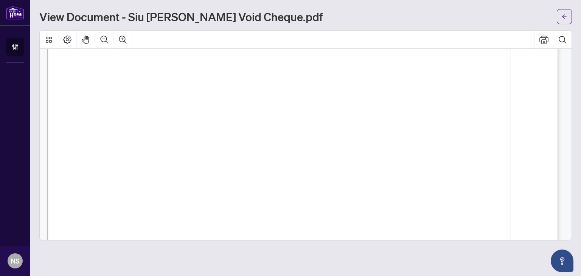
scroll to position [265, 0]
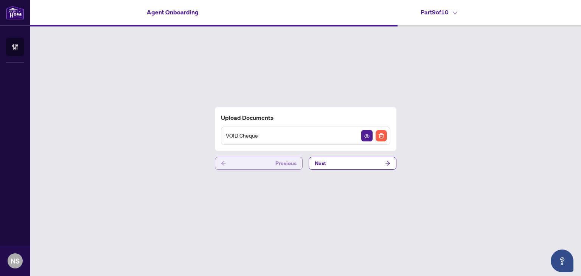
click at [272, 164] on button "Previous" at bounding box center [259, 163] width 88 height 13
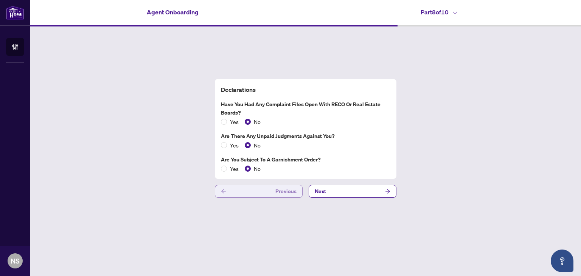
click at [258, 186] on button "Previous" at bounding box center [259, 191] width 88 height 13
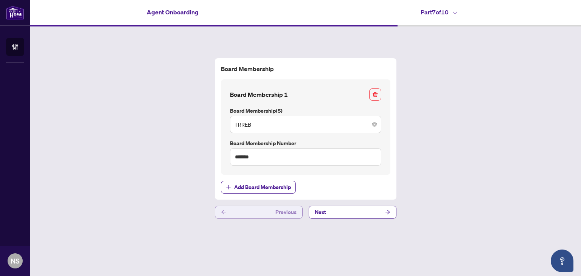
click at [250, 210] on button "Previous" at bounding box center [259, 212] width 88 height 13
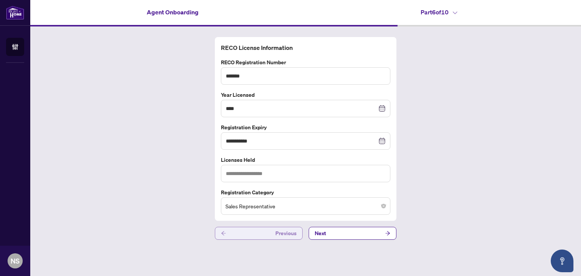
click at [250, 231] on button "Previous" at bounding box center [259, 233] width 88 height 13
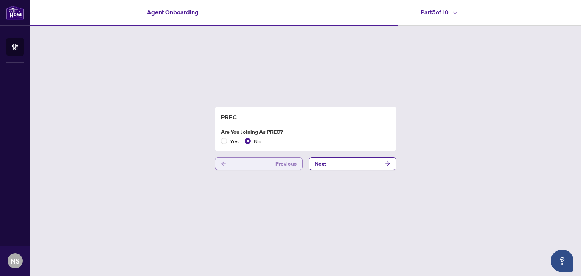
click at [256, 167] on button "Previous" at bounding box center [259, 163] width 88 height 13
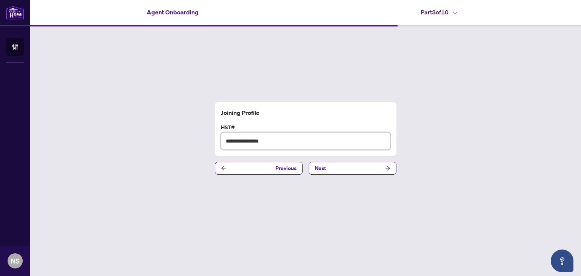
drag, startPoint x: 289, startPoint y: 140, endPoint x: 224, endPoint y: 142, distance: 65.1
click at [224, 142] on input "**********" at bounding box center [305, 140] width 169 height 17
click at [346, 170] on button "Next" at bounding box center [353, 168] width 88 height 13
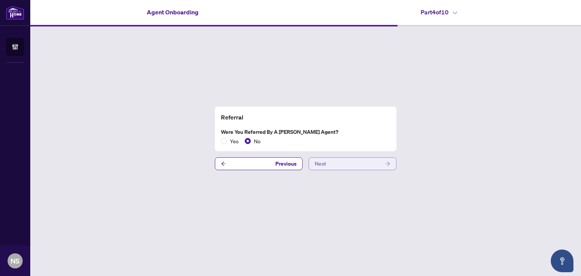
click at [345, 161] on button "Next" at bounding box center [353, 163] width 88 height 13
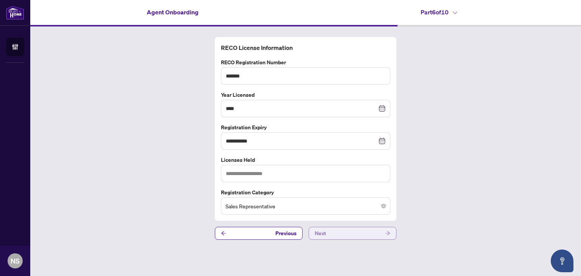
click at [345, 233] on button "Next" at bounding box center [353, 233] width 88 height 13
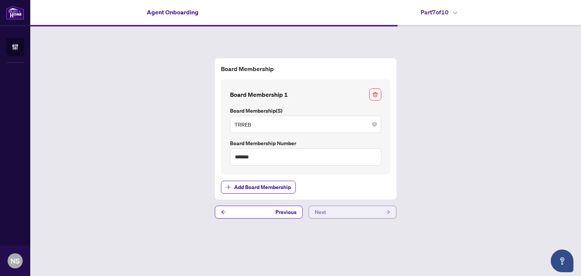
click at [347, 214] on button "Next" at bounding box center [353, 212] width 88 height 13
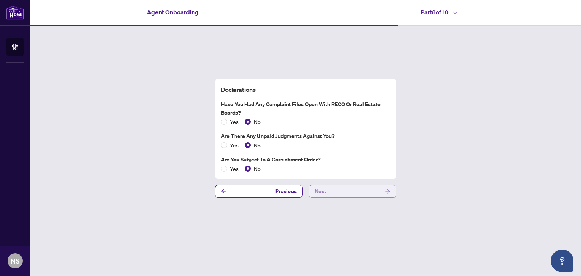
click at [346, 191] on button "Next" at bounding box center [353, 191] width 88 height 13
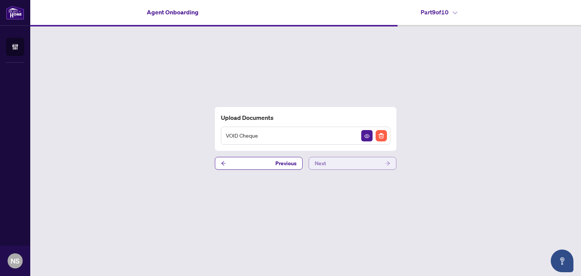
click at [362, 164] on button "Next" at bounding box center [353, 163] width 88 height 13
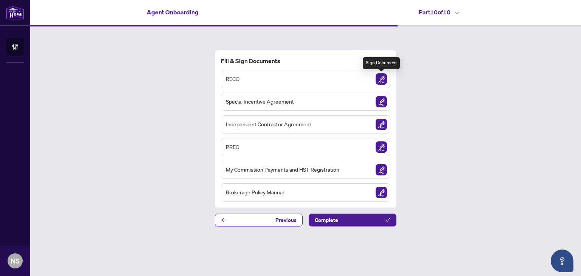
click at [381, 80] on img "Sign Document" at bounding box center [381, 78] width 11 height 11
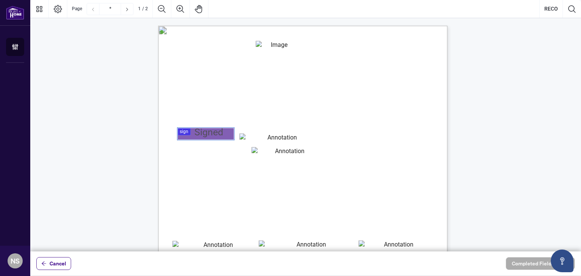
click at [203, 134] on div at bounding box center [305, 126] width 551 height 252
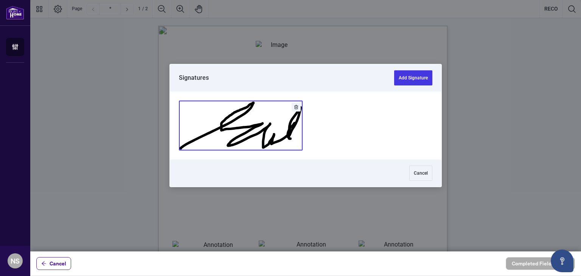
click at [268, 130] on button "Add Signature" at bounding box center [240, 125] width 123 height 49
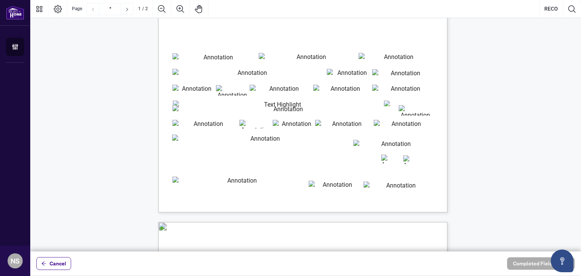
type input "*"
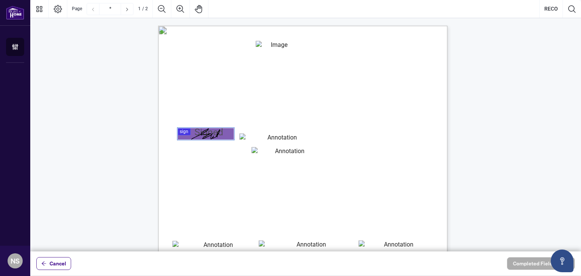
click at [258, 157] on input "reco_registration_number" at bounding box center [287, 153] width 70 height 13
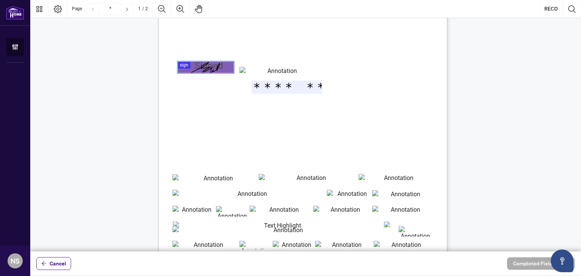
scroll to position [113, 0]
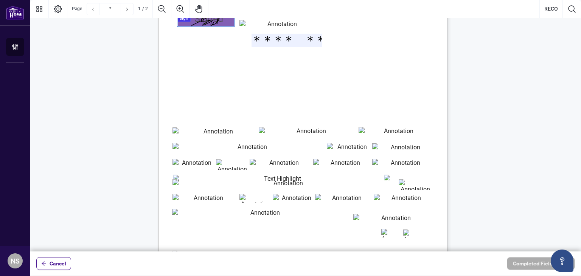
type input "*******"
click at [185, 133] on input "legal_surname" at bounding box center [214, 132] width 85 height 11
type input "*****"
click at [268, 133] on input "legal_first_name" at bounding box center [308, 132] width 99 height 11
type input "**********"
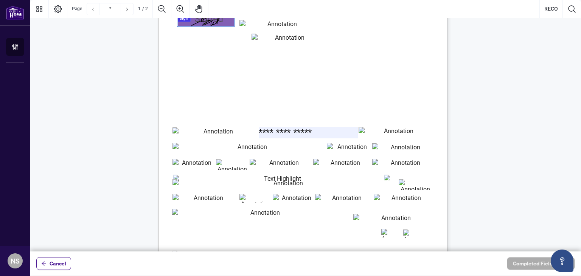
click at [188, 150] on input "mailing_address" at bounding box center [248, 148] width 153 height 11
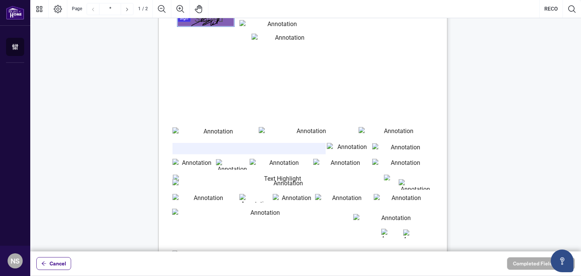
type input "**********"
type input "*****"
type input "********"
type input "**********"
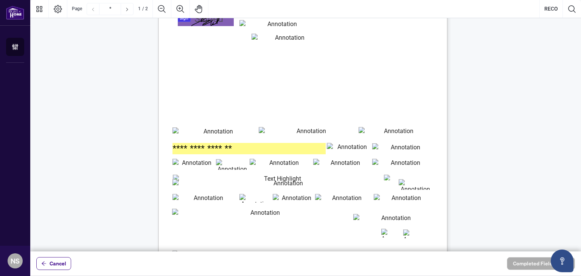
click at [377, 149] on input "********" at bounding box center [402, 148] width 60 height 11
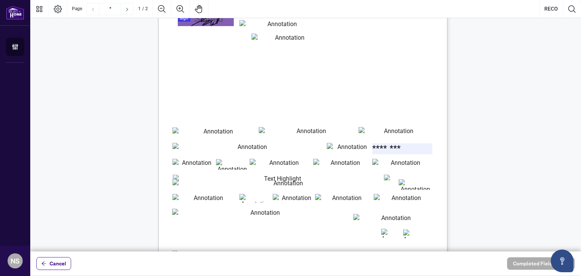
click at [200, 168] on input "province_1" at bounding box center [193, 164] width 42 height 11
type input "*******"
click at [227, 166] on input "postal_code_1" at bounding box center [232, 164] width 33 height 11
type input "*******"
click at [271, 165] on input "**********" at bounding box center [281, 164] width 63 height 11
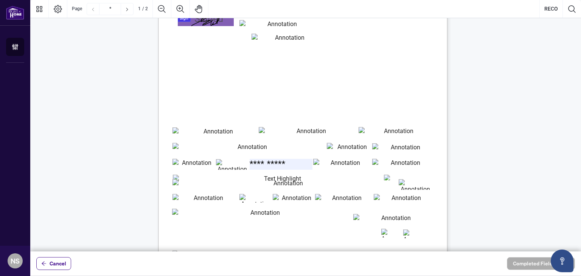
click at [323, 166] on input "cell_phone_number" at bounding box center [342, 164] width 58 height 11
type input "**********"
click at [379, 162] on input "email_address" at bounding box center [402, 164] width 60 height 11
type input "**********"
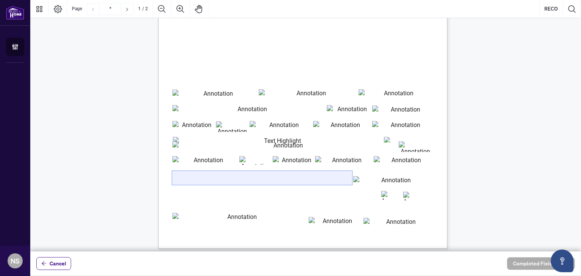
click at [207, 179] on input "previous_employer_information" at bounding box center [262, 178] width 180 height 14
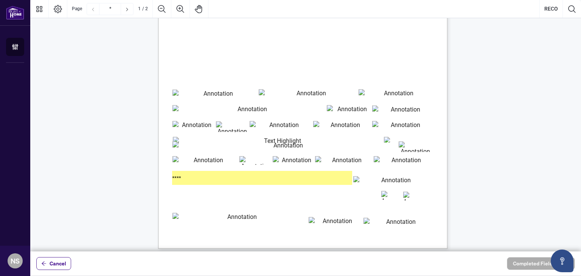
drag, startPoint x: 214, startPoint y: 180, endPoint x: 145, endPoint y: 180, distance: 69.2
click at [145, 180] on div "Real Estate Council of Ontario [STREET_ADDRESS][PERSON_NAME] Website: [DOMAIN_N…" at bounding box center [178, 250] width 297 height 766
drag, startPoint x: 197, startPoint y: 179, endPoint x: 165, endPoint y: 179, distance: 32.1
click at [165, 179] on div "Real Estate Council of Ontario [STREET_ADDRESS][PERSON_NAME] Website: [DOMAIN_N…" at bounding box center [302, 61] width 289 height 374
paste input "**********"
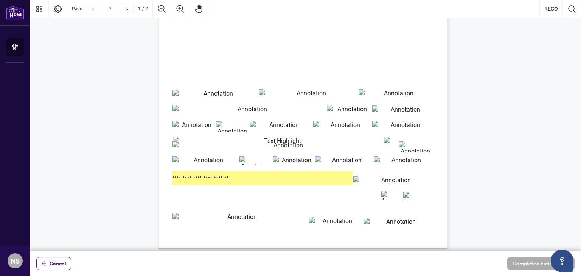
type input "**********"
click at [373, 182] on input "effective_termination_date" at bounding box center [392, 180] width 79 height 9
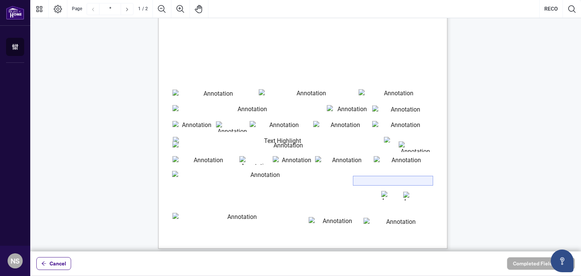
click at [378, 181] on input "effective_termination_date" at bounding box center [392, 180] width 79 height 9
type input "********"
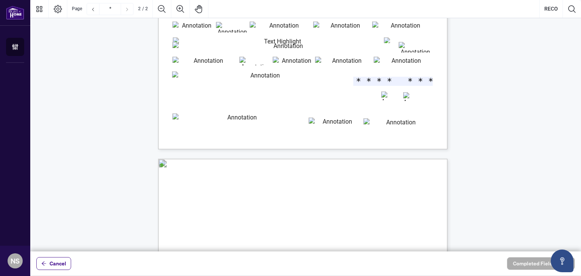
type input "*"
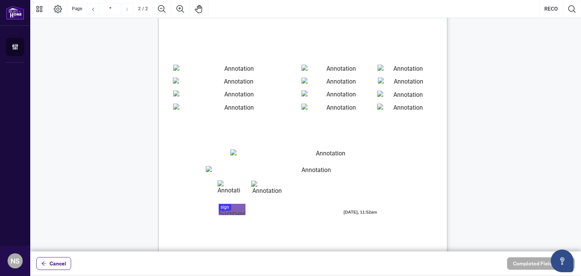
scroll to position [454, 0]
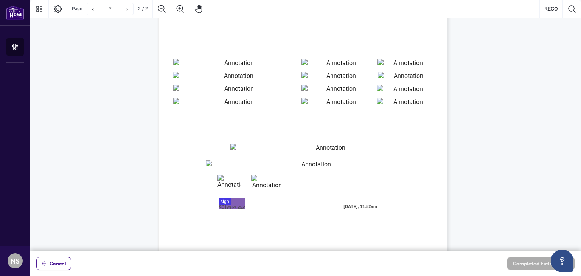
type input "********"
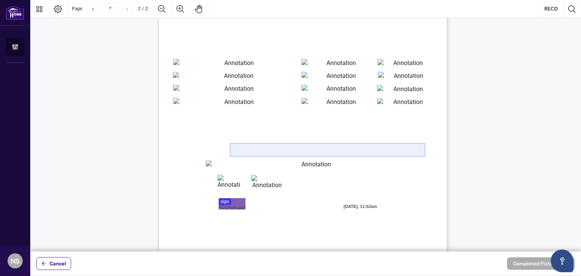
click at [248, 149] on input "cardholder-name" at bounding box center [327, 150] width 194 height 12
type input "**********"
click at [244, 164] on input "credit_card_number" at bounding box center [313, 166] width 214 height 12
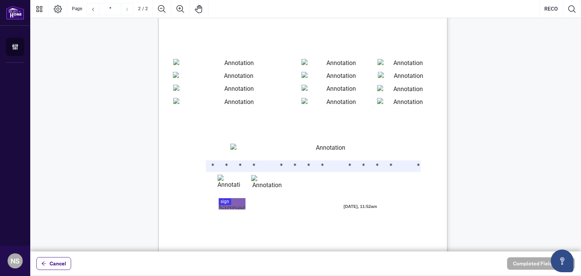
type input "**********"
click at [225, 180] on input "expiry_date_month" at bounding box center [228, 181] width 23 height 12
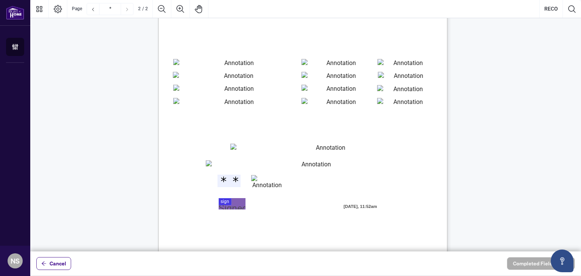
type input "**"
click at [258, 180] on input "expiry_date_year" at bounding box center [267, 181] width 32 height 12
type input "****"
click at [235, 202] on div at bounding box center [305, 126] width 551 height 252
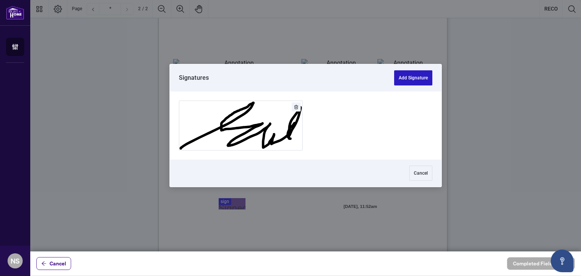
click at [423, 78] on button "Add Signature" at bounding box center [413, 77] width 38 height 15
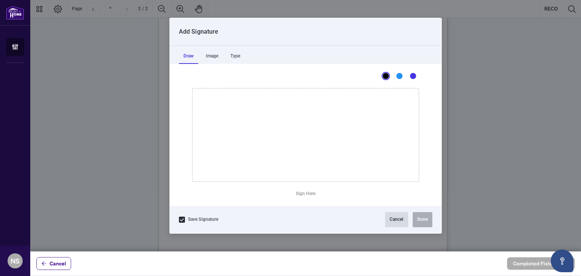
click at [398, 220] on button "Cancel" at bounding box center [396, 219] width 23 height 15
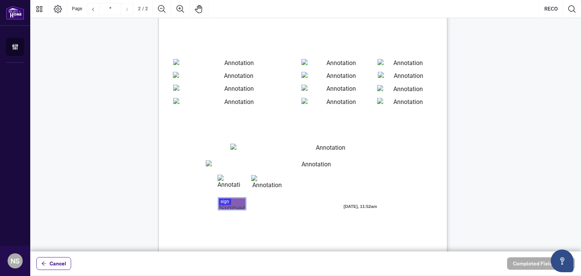
click at [222, 202] on div at bounding box center [305, 126] width 551 height 252
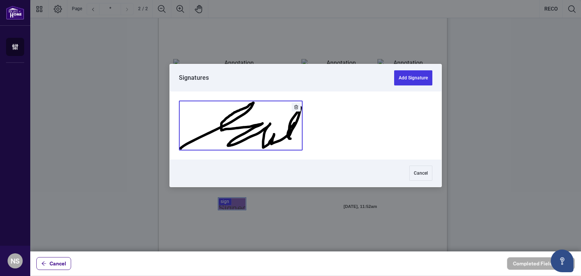
click at [245, 131] on button "Add Signature" at bounding box center [240, 125] width 123 height 49
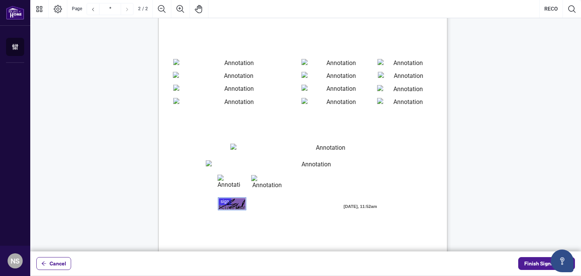
click at [245, 239] on span "E-mail ________________________________________________________________________…" at bounding box center [269, 239] width 189 height 6
click at [243, 236] on span "E-mail ________________________________________________________________________…" at bounding box center [269, 239] width 189 height 6
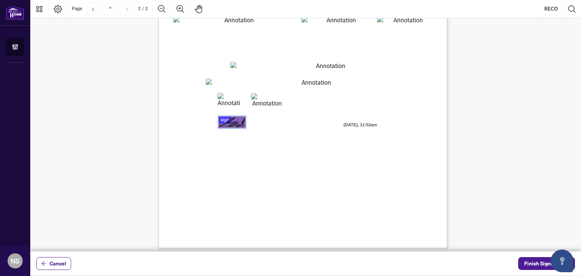
scroll to position [540, 0]
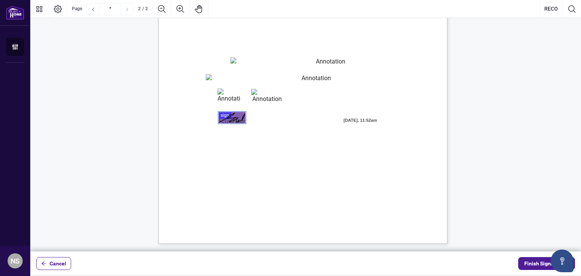
click at [238, 153] on span "E-mail ________________________________________________________________________…" at bounding box center [269, 153] width 189 height 6
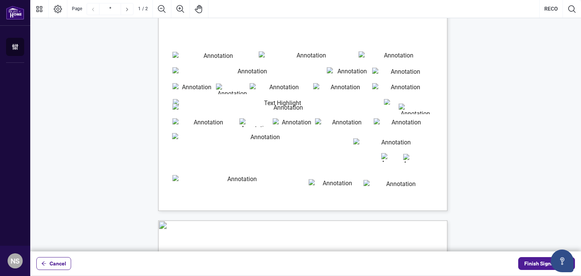
scroll to position [378, 0]
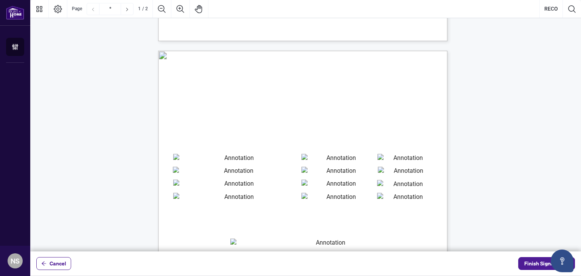
type input "*"
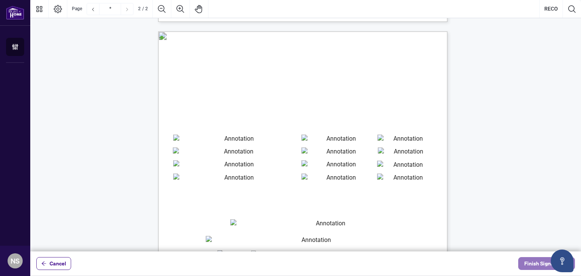
click at [535, 261] on span "Finish Signing" at bounding box center [541, 264] width 34 height 12
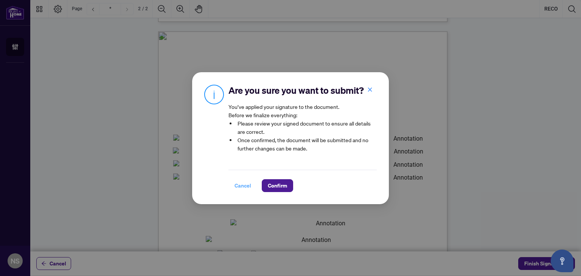
click at [238, 192] on span "Cancel" at bounding box center [243, 186] width 17 height 12
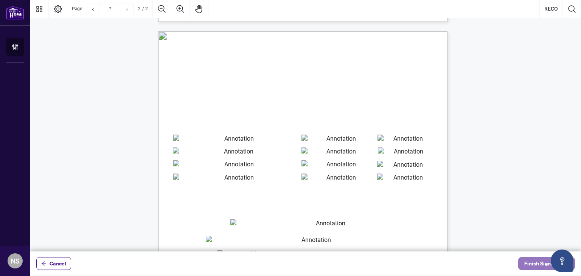
click at [539, 265] on span "Finish Signing" at bounding box center [541, 264] width 34 height 12
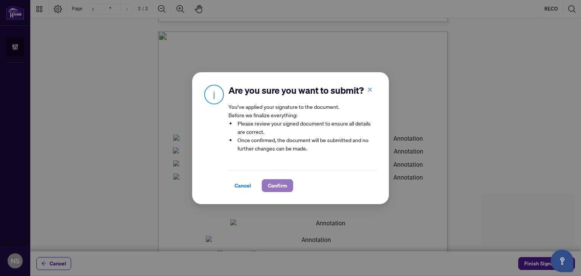
click at [270, 189] on span "Confirm" at bounding box center [277, 186] width 19 height 12
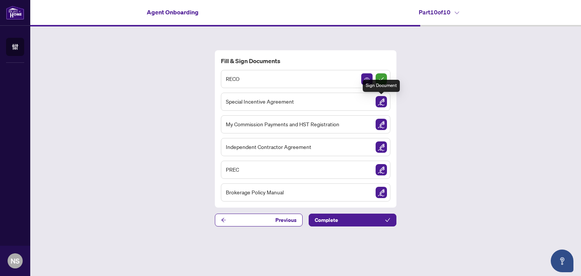
click at [383, 104] on img "Sign Document" at bounding box center [381, 101] width 11 height 11
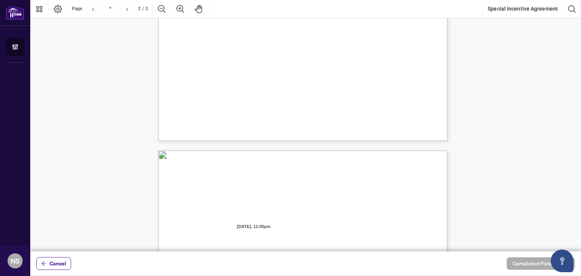
scroll to position [794, 0]
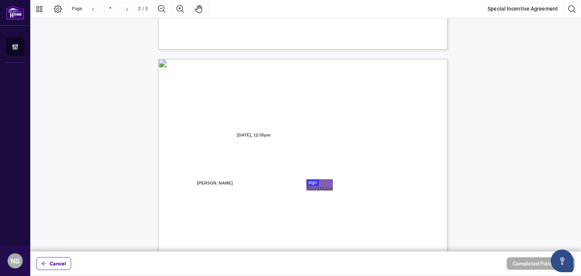
type input "*"
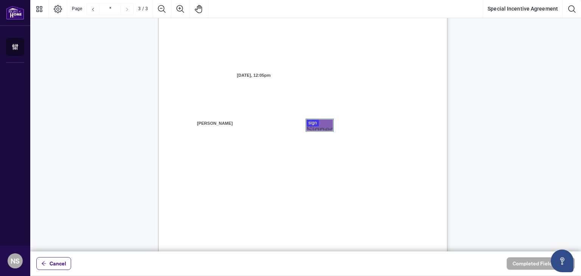
click at [326, 129] on div at bounding box center [305, 126] width 551 height 252
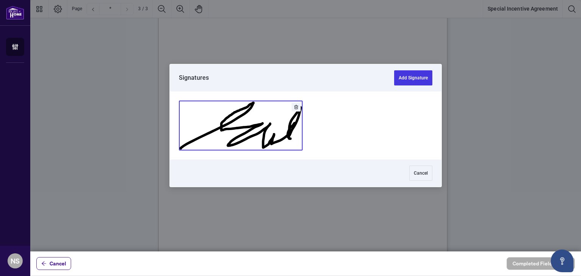
click at [265, 127] on button "Add Signature" at bounding box center [240, 125] width 123 height 49
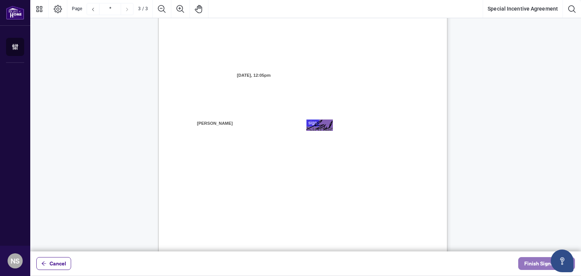
click at [531, 262] on span "Finish Signing" at bounding box center [541, 264] width 34 height 12
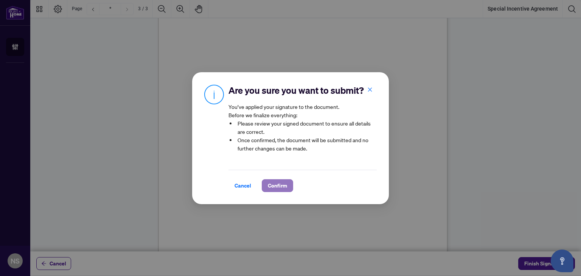
click at [280, 191] on span "Confirm" at bounding box center [277, 186] width 19 height 12
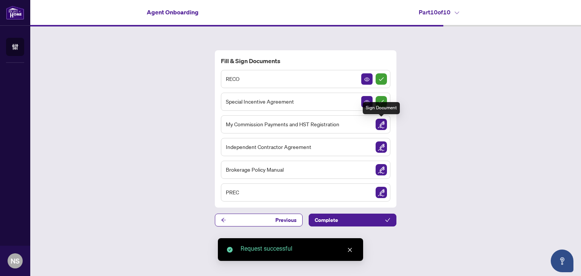
click at [382, 125] on img "Sign Document" at bounding box center [381, 124] width 11 height 11
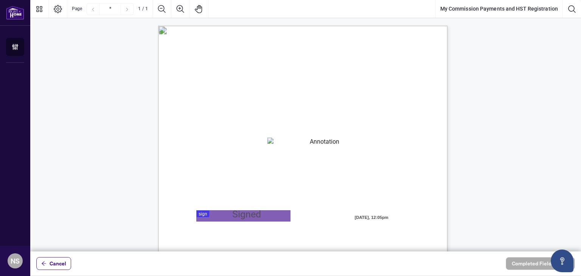
click at [280, 143] on textarea "01K2N82W0617PR3KA8X9DYAB9F" at bounding box center [321, 143] width 109 height 11
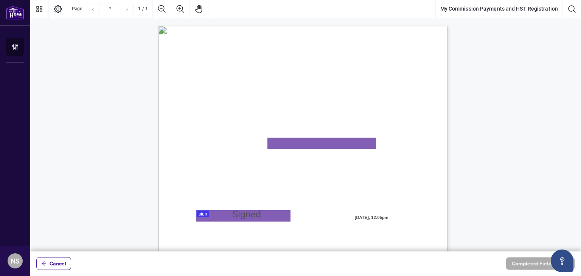
paste textarea "**********"
type textarea "**********"
click at [209, 213] on div at bounding box center [305, 126] width 551 height 252
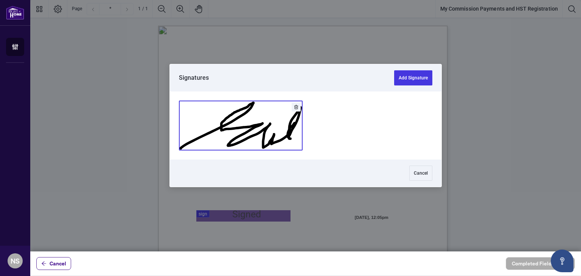
click at [256, 134] on button "Add Signature" at bounding box center [240, 125] width 123 height 49
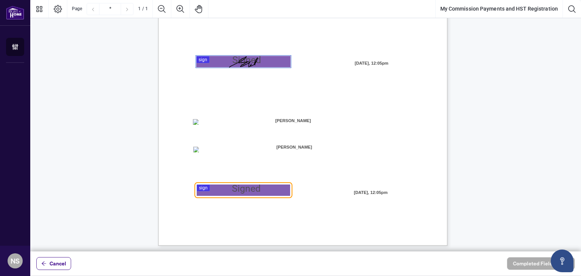
scroll to position [156, 0]
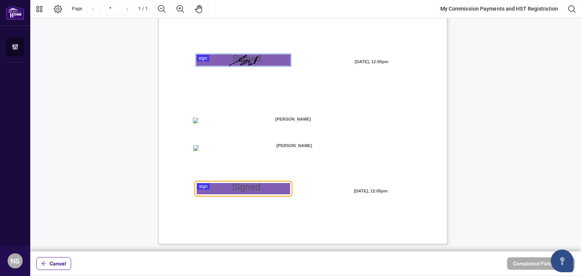
click at [249, 185] on div at bounding box center [305, 126] width 551 height 252
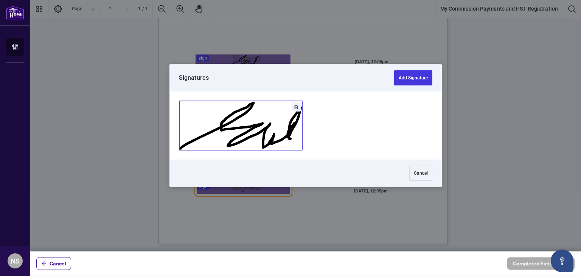
click at [245, 132] on button "Add Signature" at bounding box center [240, 125] width 123 height 49
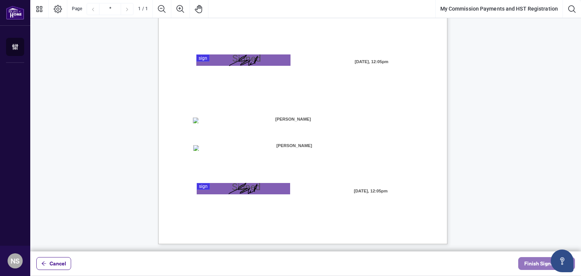
click at [540, 266] on span "Finish Signing" at bounding box center [541, 264] width 34 height 12
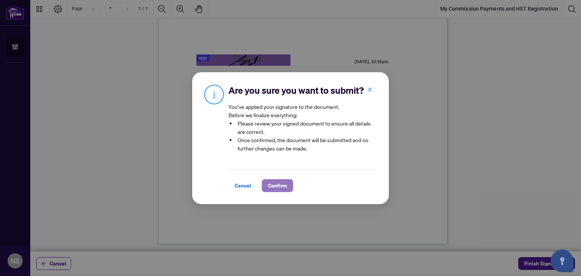
click at [278, 192] on span "Confirm" at bounding box center [277, 186] width 19 height 12
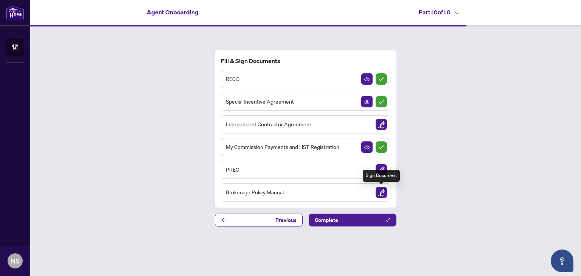
click at [381, 193] on img "Sign Document" at bounding box center [381, 192] width 11 height 11
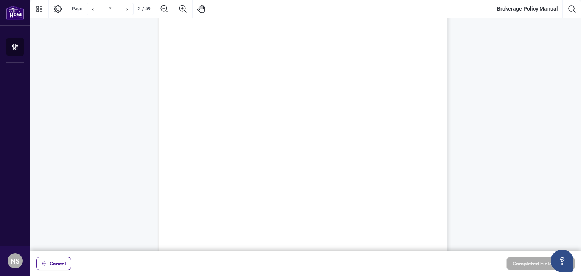
scroll to position [227, 0]
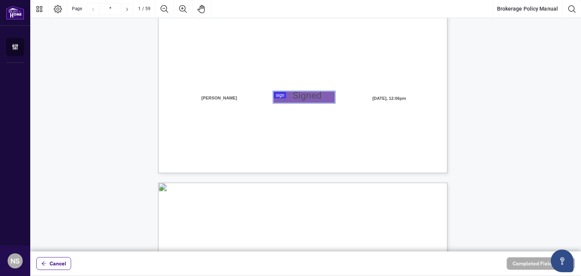
click at [283, 99] on div at bounding box center [305, 126] width 551 height 252
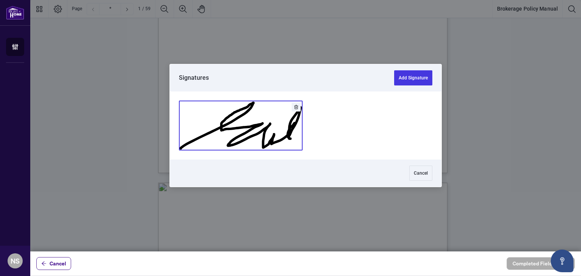
click at [230, 115] on button "Add Signature" at bounding box center [240, 125] width 123 height 49
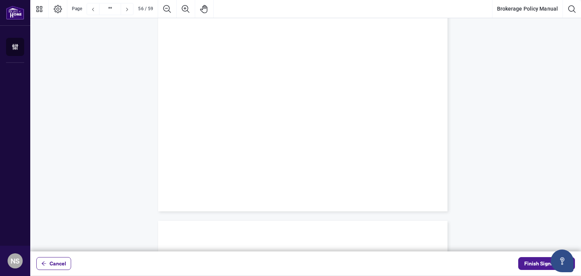
scroll to position [22422, 0]
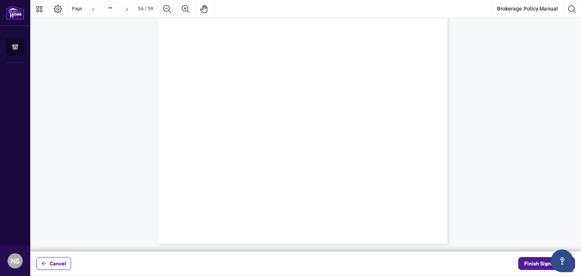
type input "**"
click at [529, 262] on span "Finish Signing" at bounding box center [541, 264] width 34 height 12
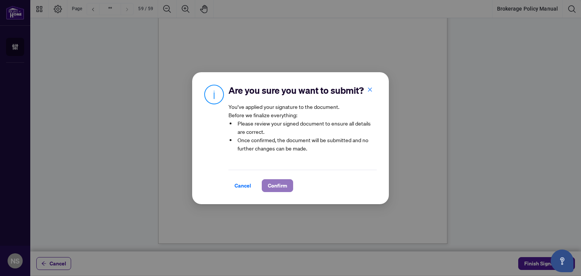
click at [275, 192] on span "Confirm" at bounding box center [277, 186] width 19 height 12
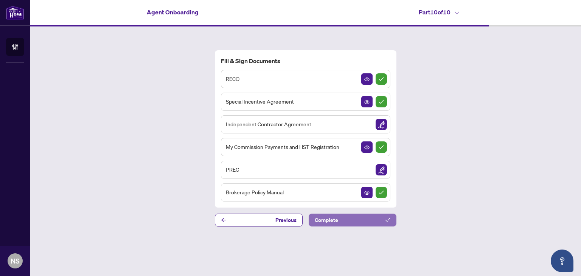
click at [362, 218] on button "Complete" at bounding box center [353, 220] width 88 height 13
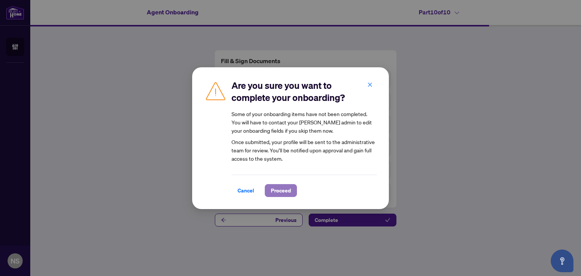
click at [281, 187] on span "Proceed" at bounding box center [281, 191] width 20 height 12
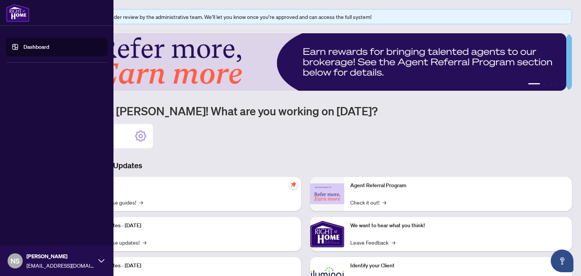
click at [104, 260] on icon at bounding box center [101, 260] width 6 height 3
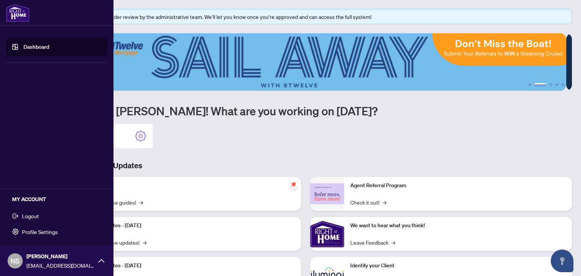
click at [32, 215] on span "Logout" at bounding box center [30, 216] width 17 height 12
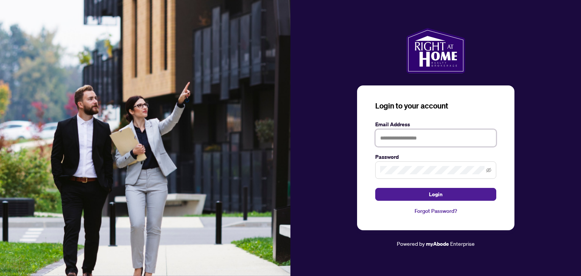
type input "**********"
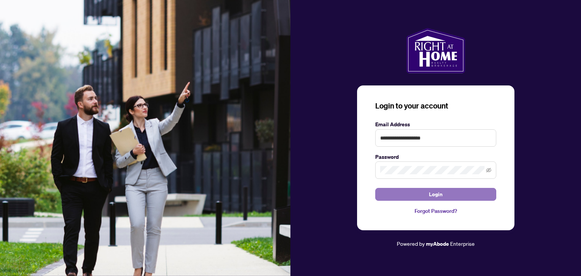
click at [424, 197] on button "Login" at bounding box center [435, 194] width 121 height 13
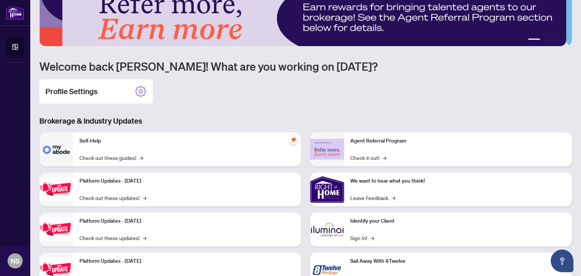
scroll to position [75, 0]
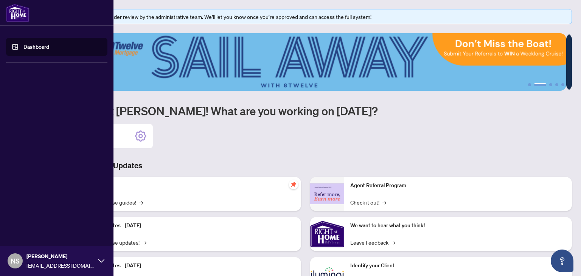
click at [24, 47] on link "Dashboard" at bounding box center [36, 46] width 26 height 7
click at [28, 47] on link "Dashboard" at bounding box center [36, 46] width 26 height 7
